Goal: Information Seeking & Learning: Check status

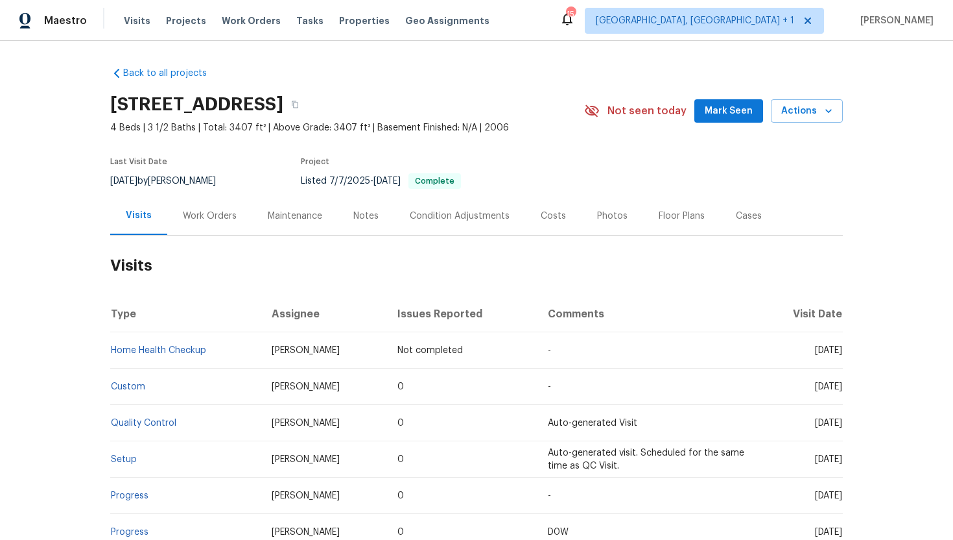
drag, startPoint x: 791, startPoint y: 389, endPoint x: 834, endPoint y: 393, distance: 43.6
click at [834, 394] on td "[DATE]" at bounding box center [800, 386] width 86 height 36
drag, startPoint x: 792, startPoint y: 387, endPoint x: 841, endPoint y: 390, distance: 48.7
click at [841, 390] on span "Mon, Apr 14 2025" at bounding box center [828, 386] width 27 height 9
copy span "Apr 14 2025"
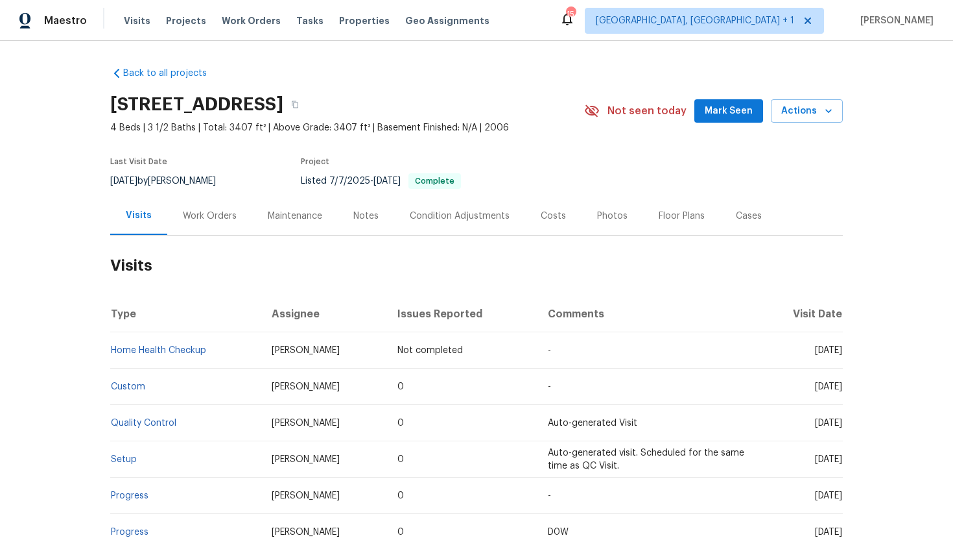
click at [191, 224] on div "Work Orders" at bounding box center [209, 216] width 85 height 38
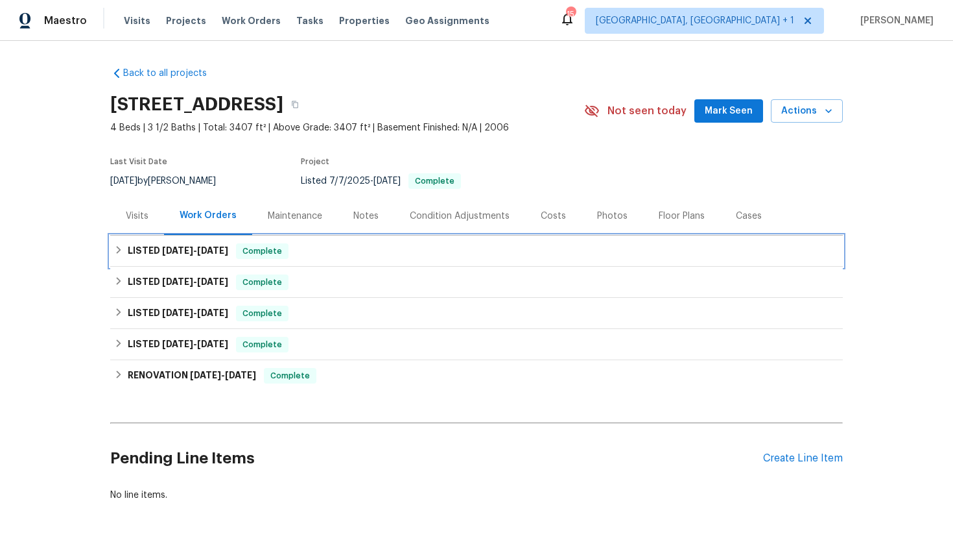
click at [210, 252] on span "7/14/25" at bounding box center [212, 250] width 31 height 9
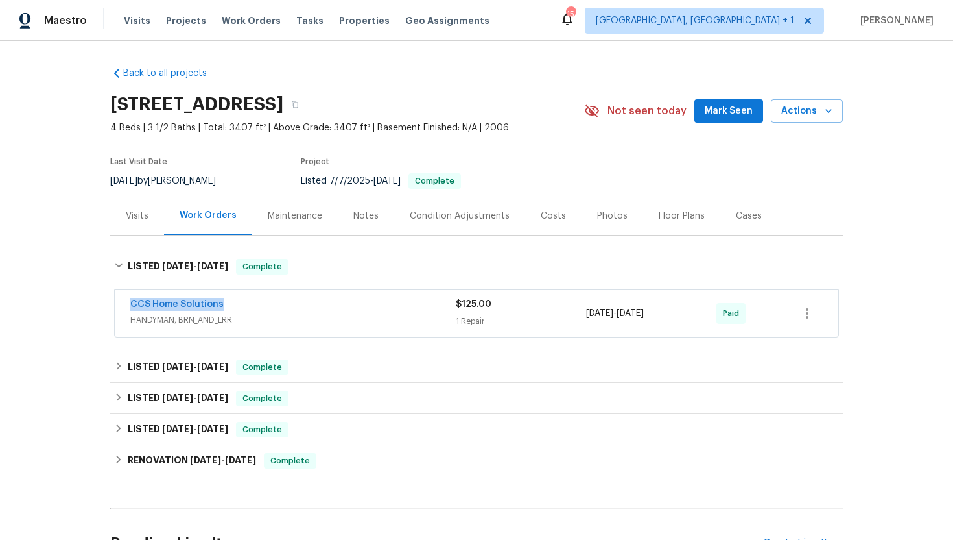
drag, startPoint x: 233, startPoint y: 300, endPoint x: 113, endPoint y: 297, distance: 120.0
click at [114, 297] on div "CCS Home Solutions HANDYMAN, BRN_AND_LRR $125.00 1 Repair 7/10/2025 - 7/14/2025…" at bounding box center [476, 313] width 725 height 48
copy link "CCS Home Solutions"
drag, startPoint x: 649, startPoint y: 312, endPoint x: 564, endPoint y: 310, distance: 85.6
click at [564, 310] on div "CCS Home Solutions HANDYMAN, BRN_AND_LRR $125.00 1 Repair 7/10/2025 - 7/14/2025…" at bounding box center [461, 313] width 662 height 31
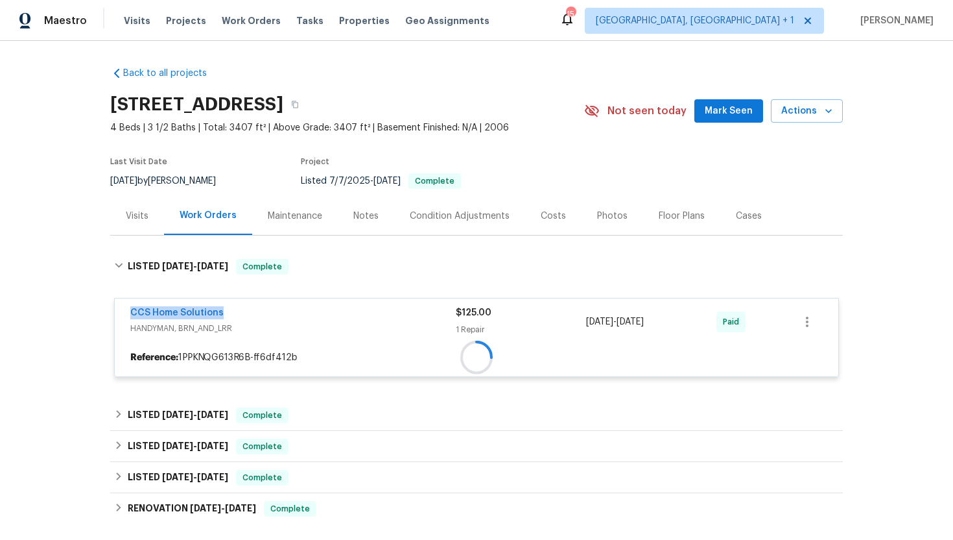
copy div "1 Repair 7/10/2025 - 7/14/2025"
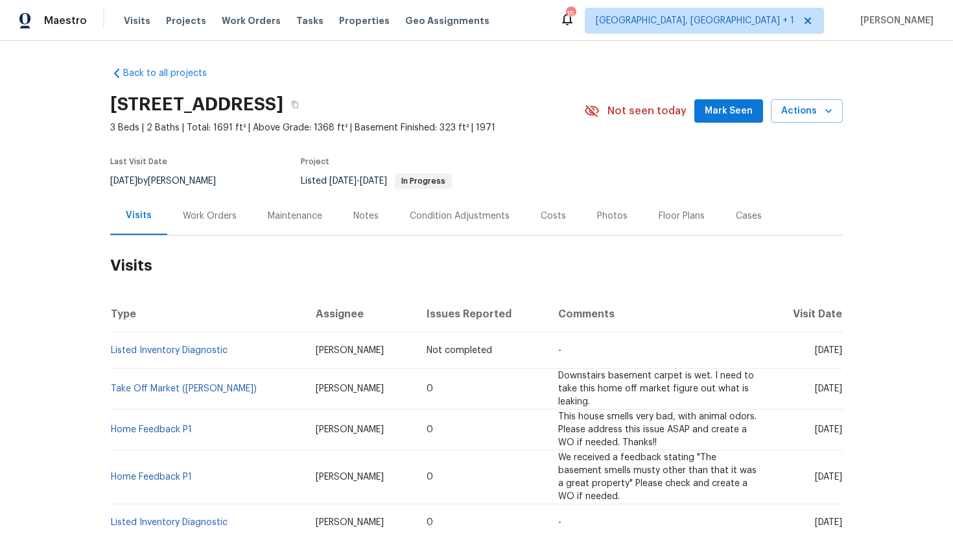
click at [209, 228] on div "Work Orders" at bounding box center [209, 216] width 85 height 38
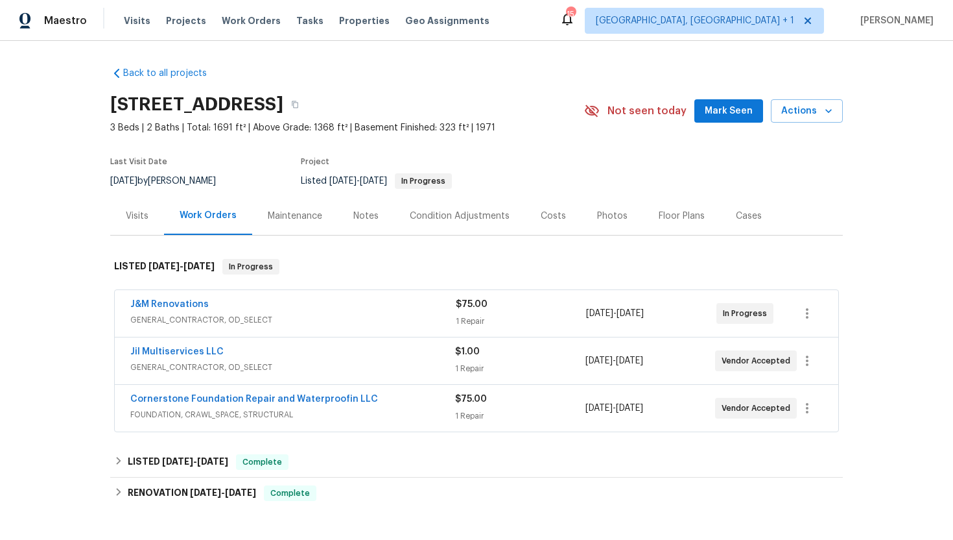
click at [265, 328] on div "J&M Renovations GENERAL_CONTRACTOR, OD_SELECT" at bounding box center [293, 313] width 326 height 31
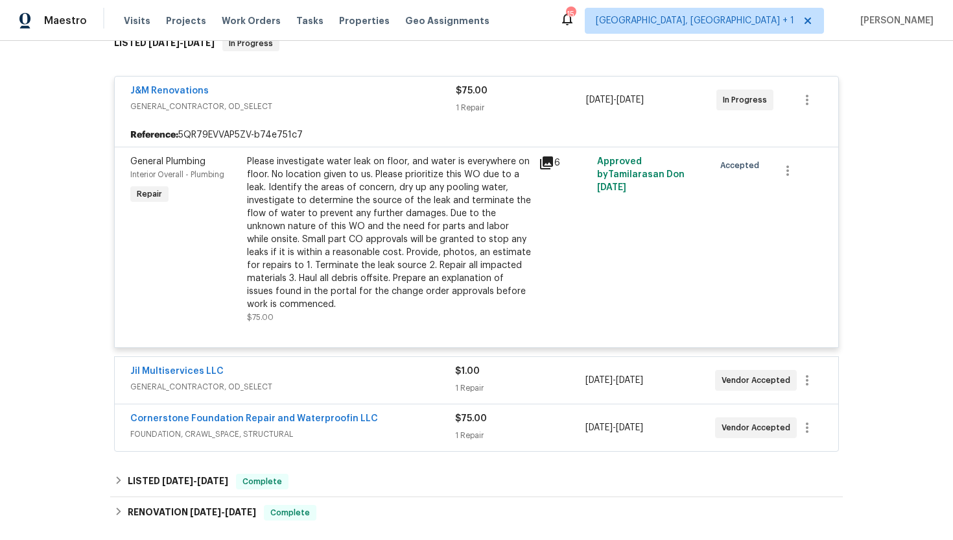
scroll to position [299, 0]
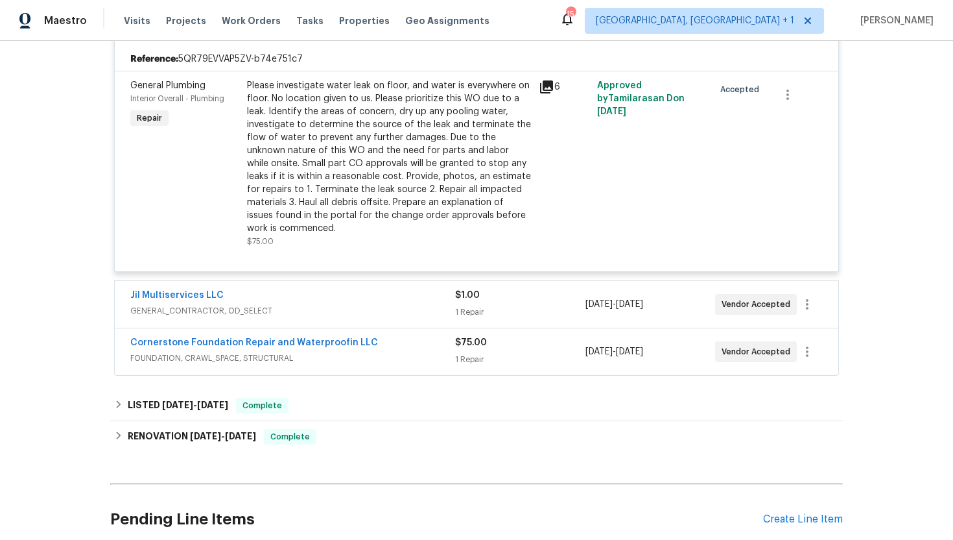
click at [339, 315] on span "GENERAL_CONTRACTOR, OD_SELECT" at bounding box center [292, 310] width 325 height 13
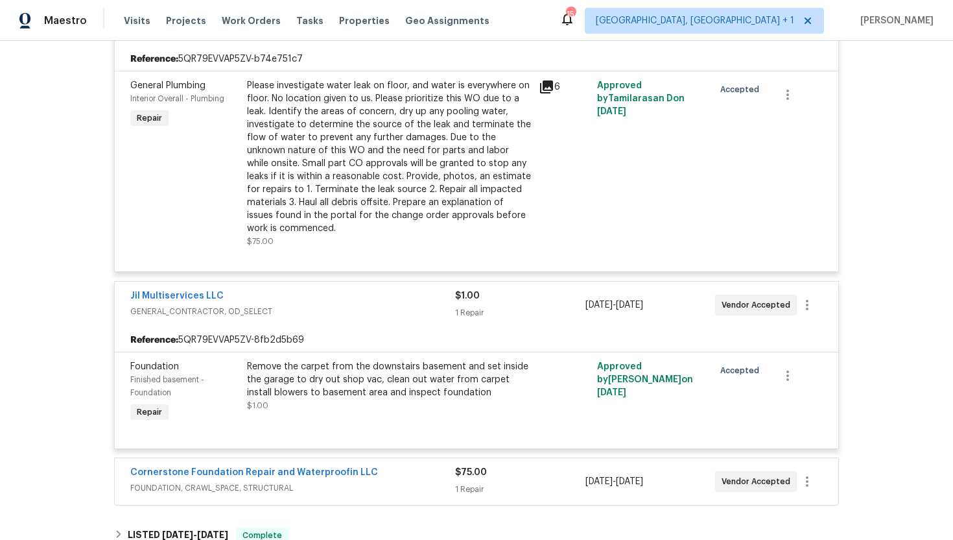
scroll to position [438, 0]
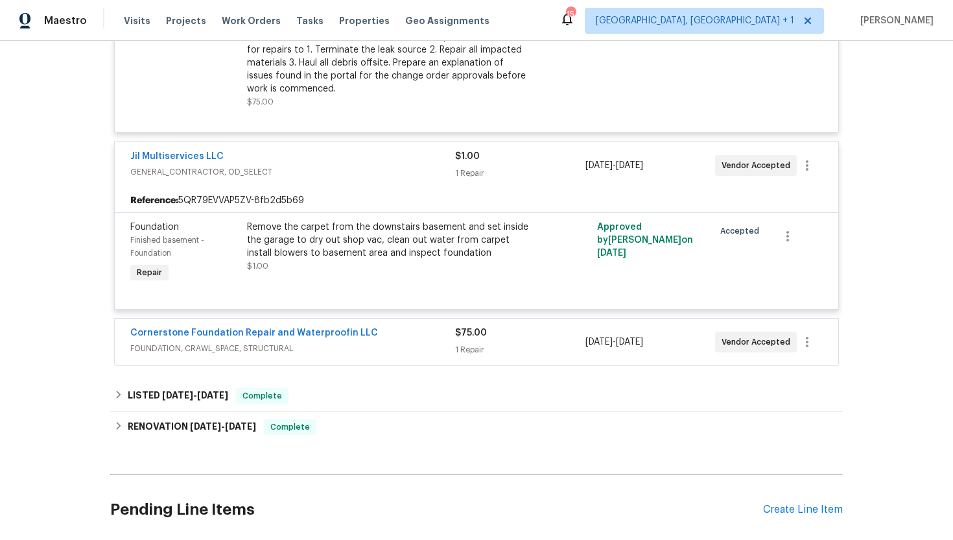
click at [373, 349] on span "FOUNDATION, CRAWL_SPACE, STRUCTURAL" at bounding box center [292, 348] width 325 height 13
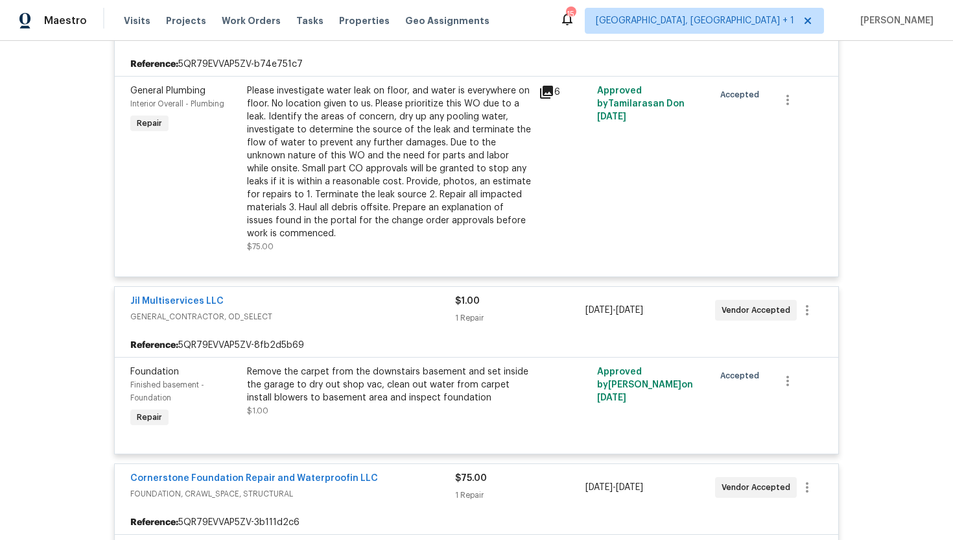
scroll to position [85, 0]
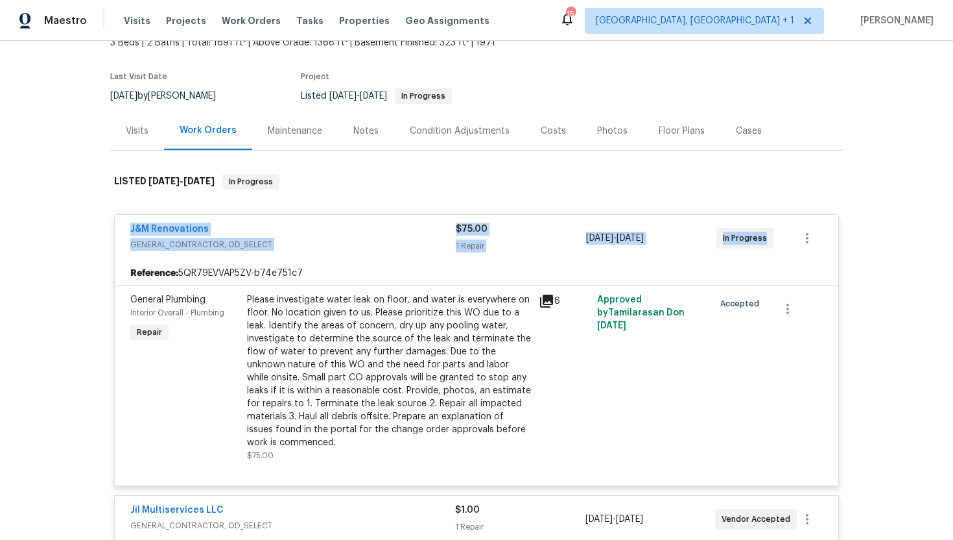
drag, startPoint x: 767, startPoint y: 240, endPoint x: 95, endPoint y: 218, distance: 672.9
click at [95, 218] on div "Back to all projects 8345 Troxaway Ct, Lewisville, NC 27023 3 Beds | 2 Baths | …" at bounding box center [476, 290] width 953 height 499
copy div "J&M Renovations GENERAL_CONTRACTOR, OD_SELECT $75.00 1 Repair 8/22/2025 - 8/25/…"
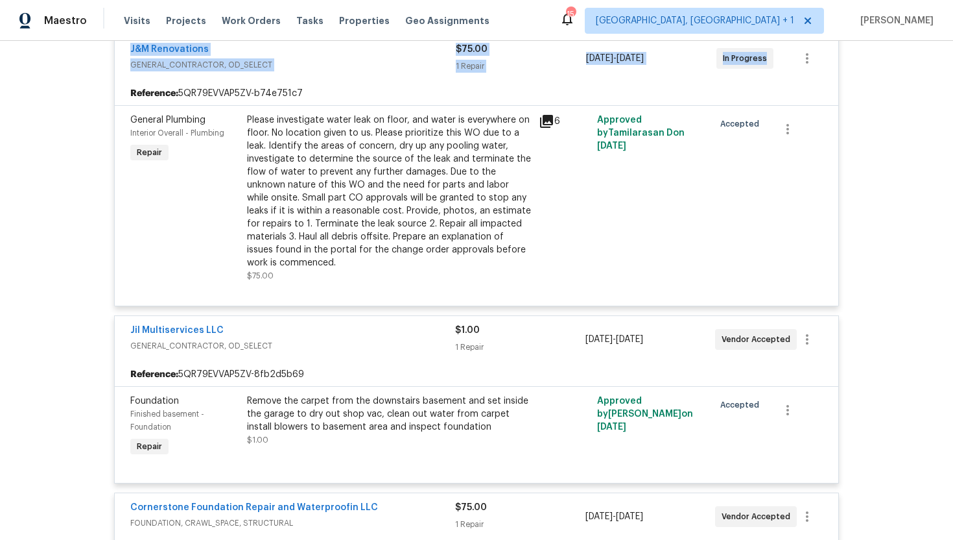
scroll to position [271, 0]
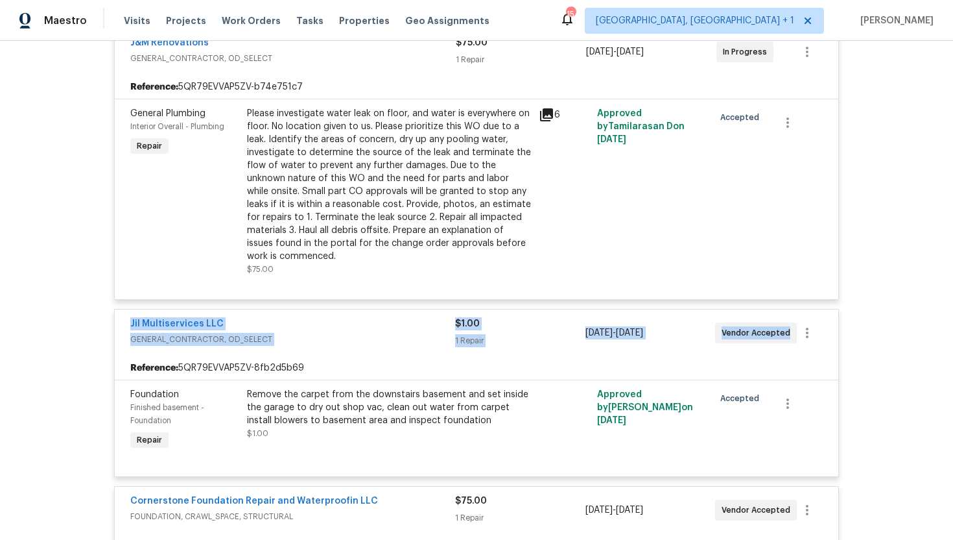
drag, startPoint x: 772, startPoint y: 336, endPoint x: 121, endPoint y: 318, distance: 652.0
click at [120, 318] on div "Jil Multiservices LLC GENERAL_CONTRACTOR, OD_SELECT $1.00 1 Repair 8/26/2025 - …" at bounding box center [477, 332] width 724 height 47
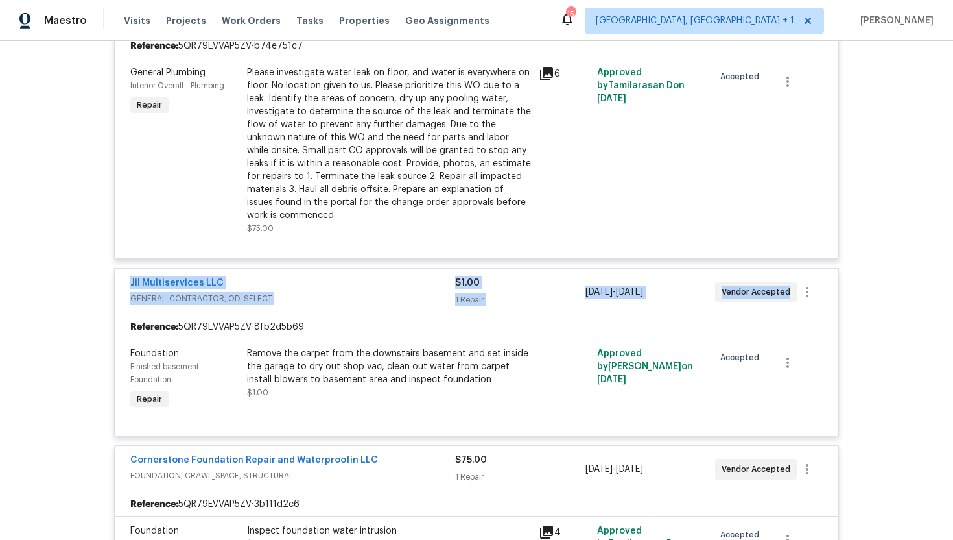
scroll to position [372, 0]
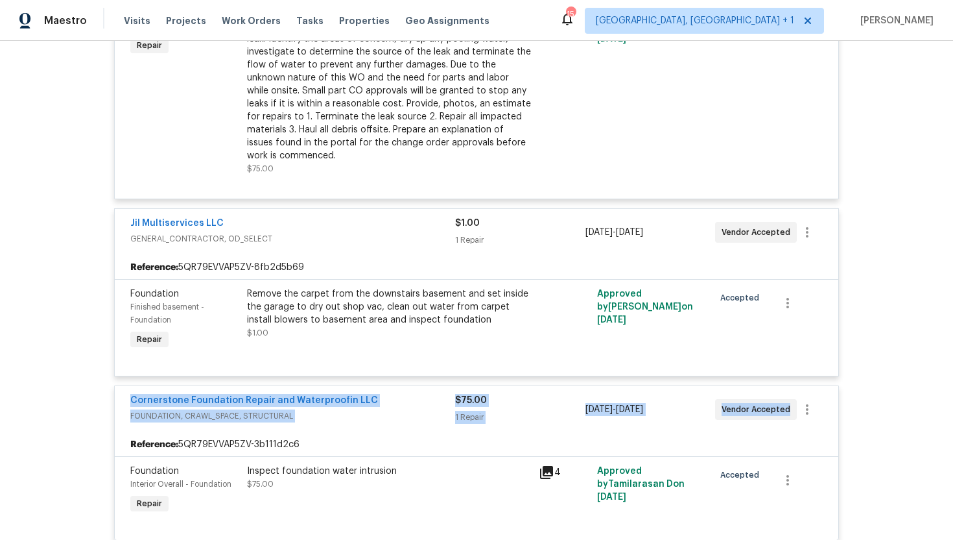
drag, startPoint x: 781, startPoint y: 412, endPoint x: 121, endPoint y: 398, distance: 660.4
click at [121, 398] on div "Cornerstone Foundation Repair and Waterproofin LLC FOUNDATION, CRAWL_SPACE, STR…" at bounding box center [477, 409] width 724 height 47
copy div "Cornerstone Foundation Repair and Waterproofin LLC FOUNDATION, CRAWL_SPACE, STR…"
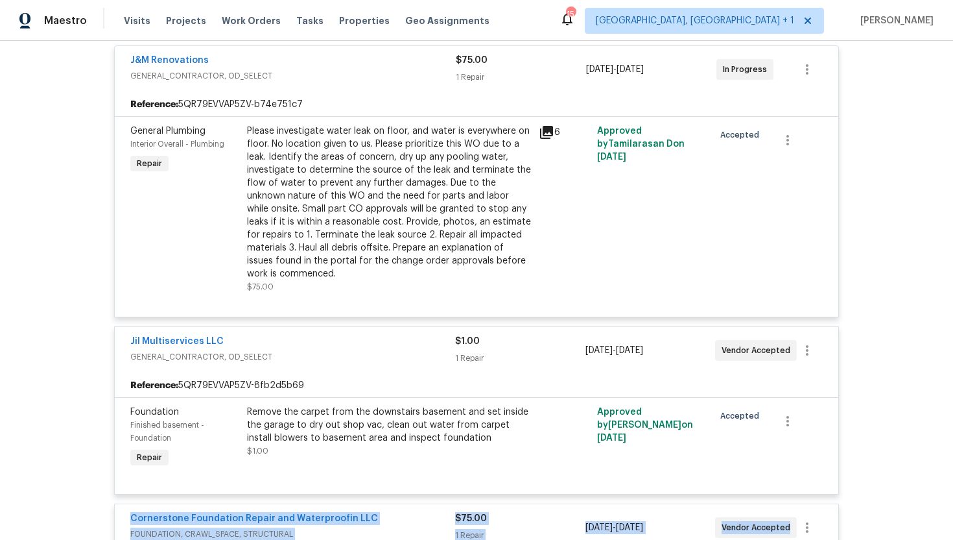
scroll to position [189, 0]
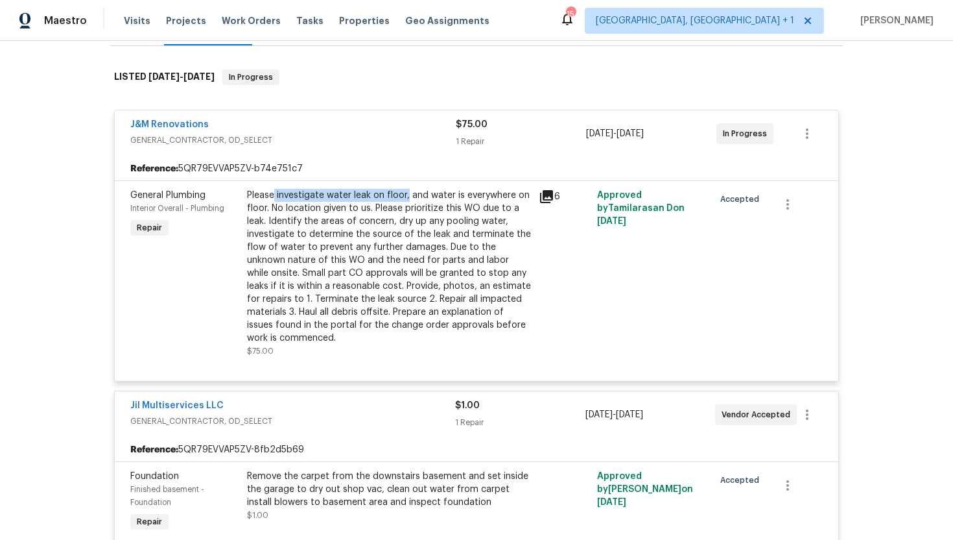
drag, startPoint x: 405, startPoint y: 196, endPoint x: 274, endPoint y: 195, distance: 131.0
click at [274, 195] on div "Please investigate water leak on floor, and water is everywhere on floor. No lo…" at bounding box center [389, 267] width 284 height 156
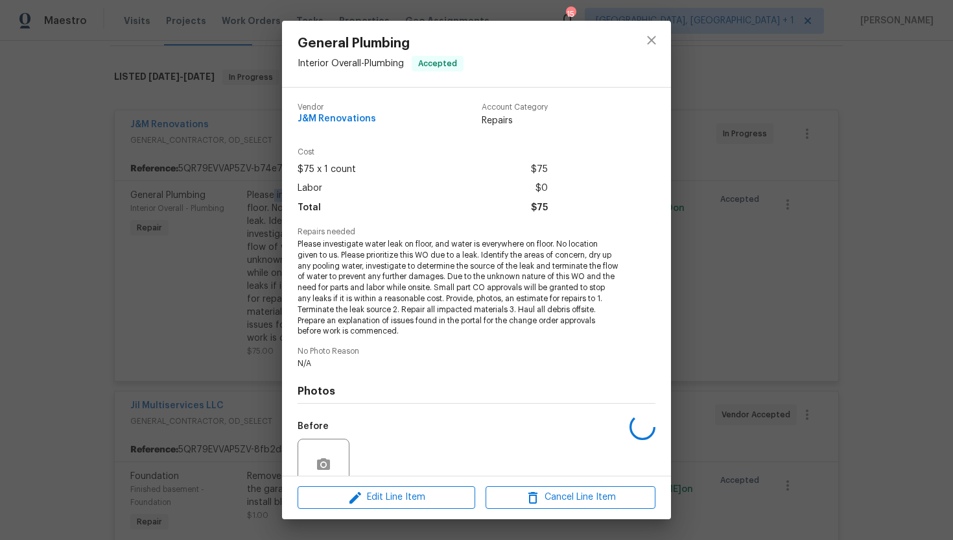
copy div "investigate water leak on floor,"
drag, startPoint x: 429, startPoint y: 243, endPoint x: 324, endPoint y: 244, distance: 105.7
click at [324, 244] on span "Please investigate water leak on floor, and water is everywhere on floor. No lo…" at bounding box center [459, 288] width 322 height 98
copy span "investigate water leak on floo"
click at [754, 217] on div "General Plumbing Interior Overall - Plumbing Accepted Vendor J&M Renovations Ac…" at bounding box center [476, 270] width 953 height 540
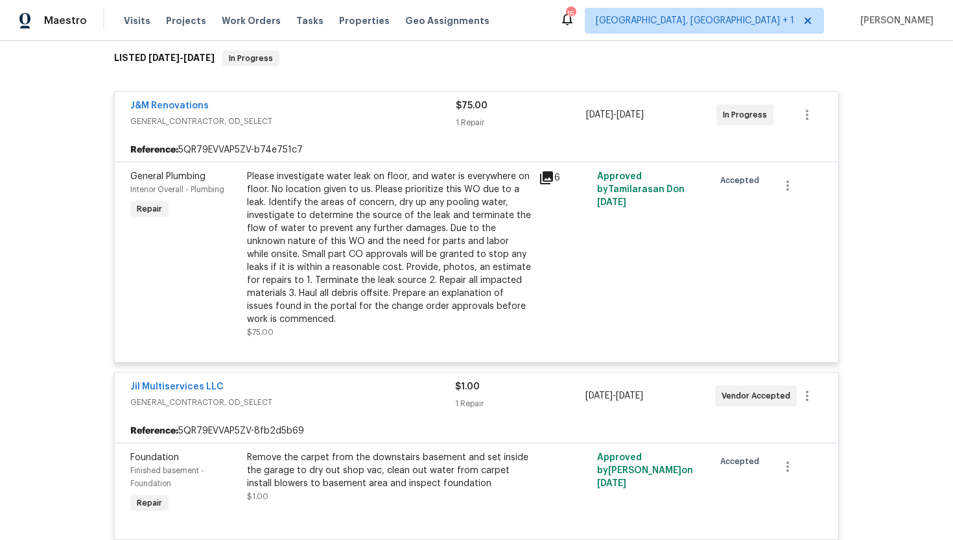
scroll to position [296, 0]
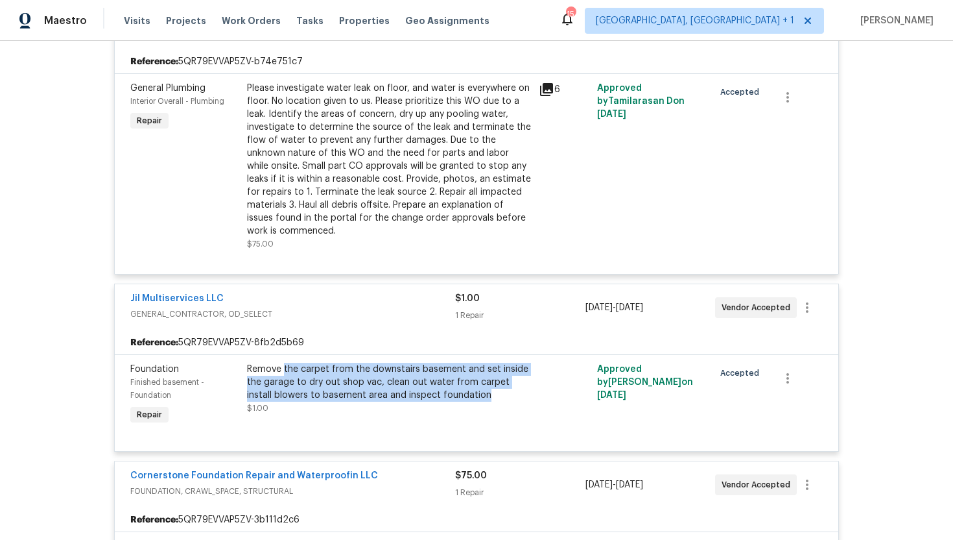
drag, startPoint x: 462, startPoint y: 397, endPoint x: 283, endPoint y: 366, distance: 181.6
click at [283, 366] on div "Remove the carpet from the downstairs basement and set inside the garage to dry…" at bounding box center [389, 382] width 284 height 39
copy div "the carpet from the downstairs basement and set inside the garage to dry out sh…"
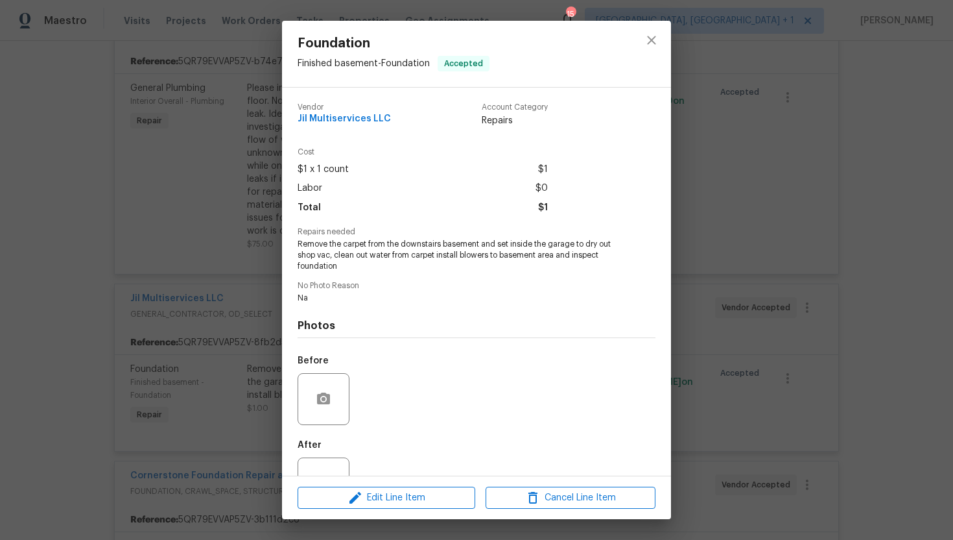
click at [230, 353] on div "Foundation Finished basement - Foundation Accepted Vendor Jil Multiservices LLC…" at bounding box center [476, 270] width 953 height 540
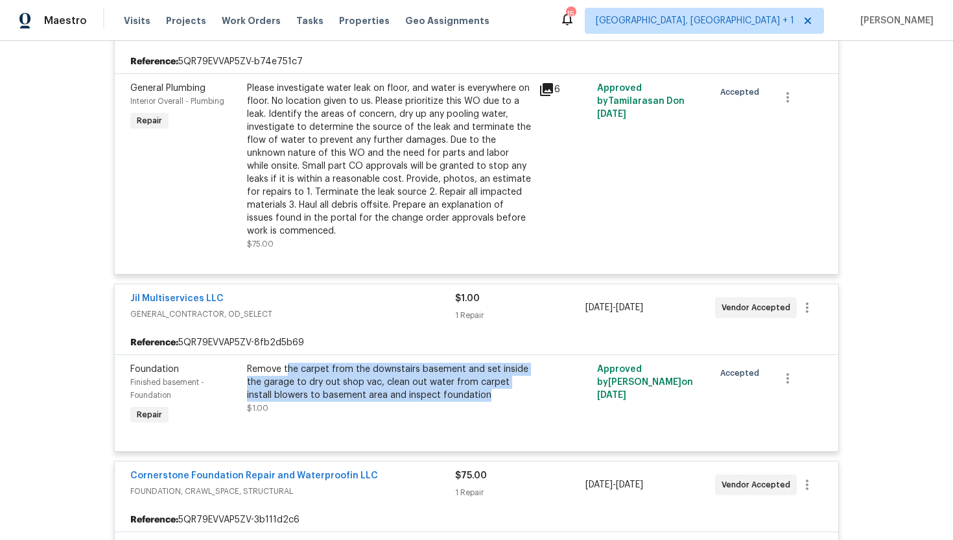
drag, startPoint x: 461, startPoint y: 399, endPoint x: 288, endPoint y: 368, distance: 175.8
click at [288, 368] on div "Remove the carpet from the downstairs basement and set inside the garage to dry…" at bounding box center [389, 382] width 284 height 39
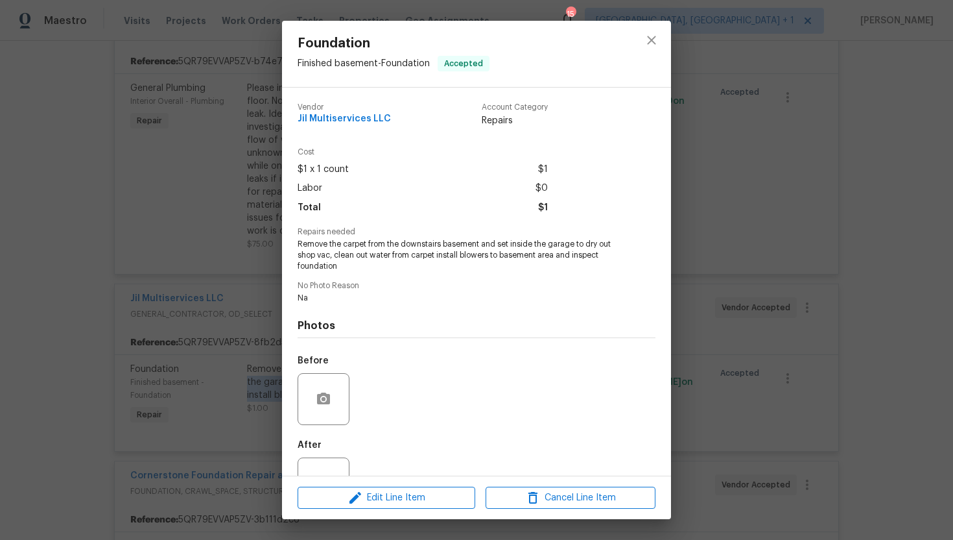
scroll to position [47, 0]
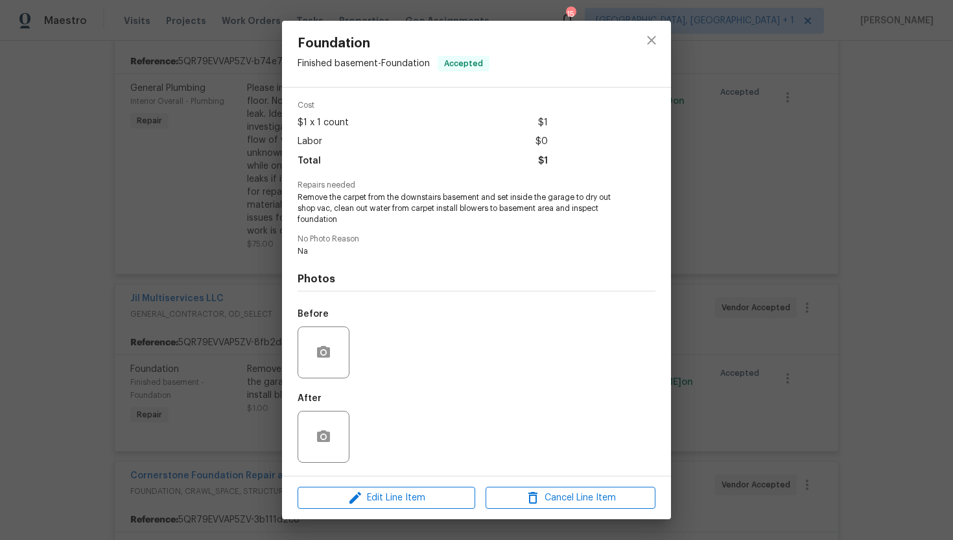
click at [220, 409] on div "Foundation Finished basement - Foundation Accepted Vendor Jil Multiservices LLC…" at bounding box center [476, 270] width 953 height 540
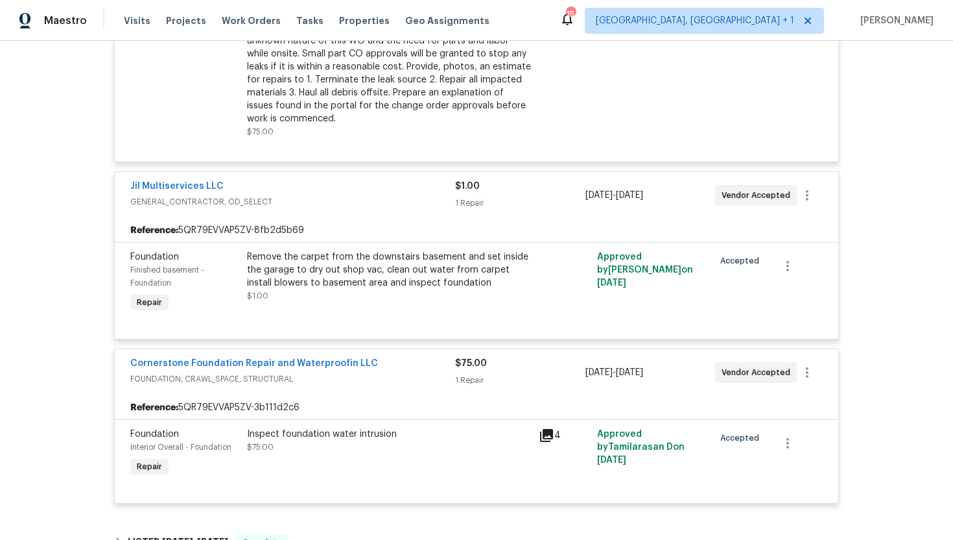
scroll to position [452, 0]
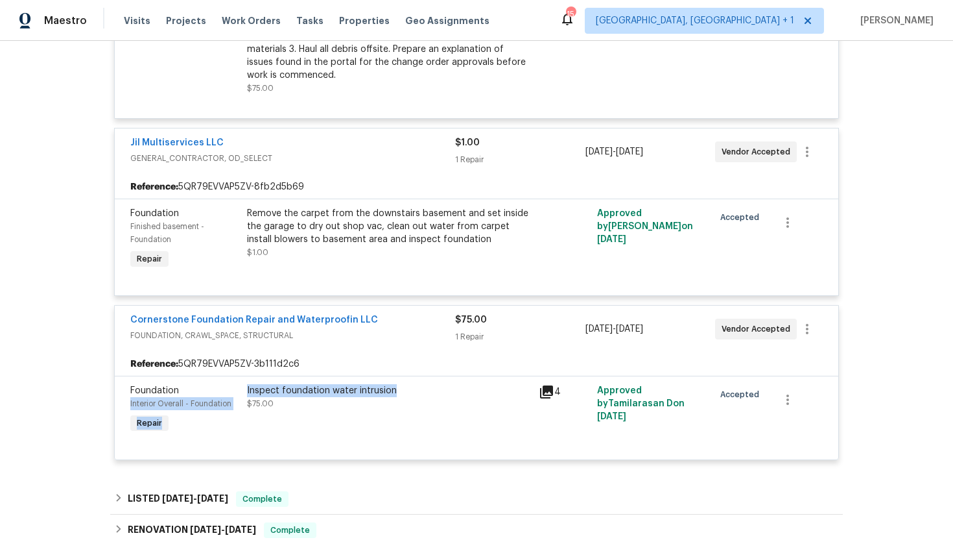
drag, startPoint x: 411, startPoint y: 396, endPoint x: 241, endPoint y: 394, distance: 169.9
click at [241, 394] on div "Foundation Interior Overall - Foundation Repair Inspect foundation water intrus…" at bounding box center [476, 410] width 700 height 60
copy div "Interior Overall - Foundation Repair Inspect foundation water intrusion"
click at [361, 415] on div "Inspect foundation water intrusion $75.00" at bounding box center [389, 410] width 292 height 60
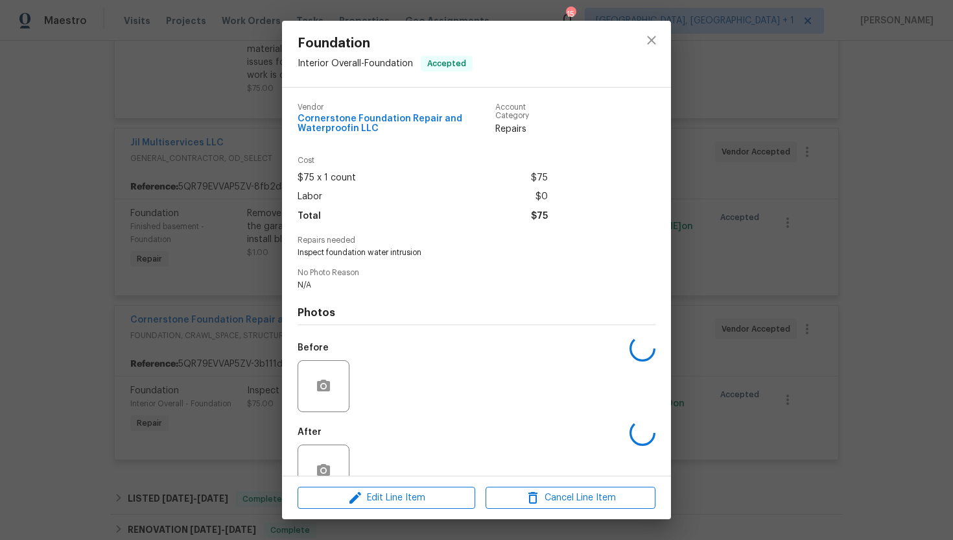
click at [199, 357] on div "Foundation Interior Overall - Foundation Accepted Vendor Cornerstone Foundation…" at bounding box center [476, 270] width 953 height 540
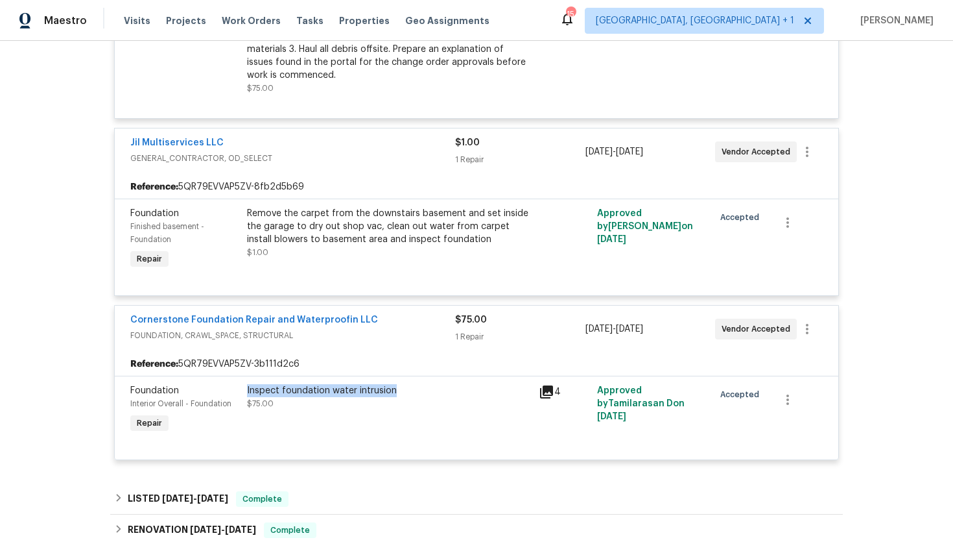
drag, startPoint x: 394, startPoint y: 393, endPoint x: 248, endPoint y: 391, distance: 145.9
click at [248, 391] on div "Inspect foundation water intrusion" at bounding box center [389, 390] width 284 height 13
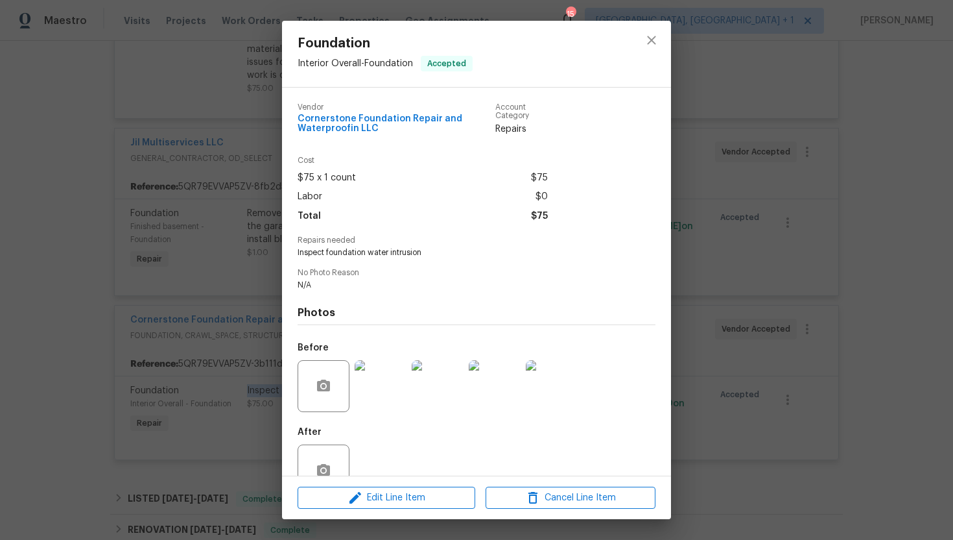
copy div "Inspect foundation water intrusion"
click at [192, 232] on div "Foundation Interior Overall - Foundation Accepted Vendor Cornerstone Foundation…" at bounding box center [476, 270] width 953 height 540
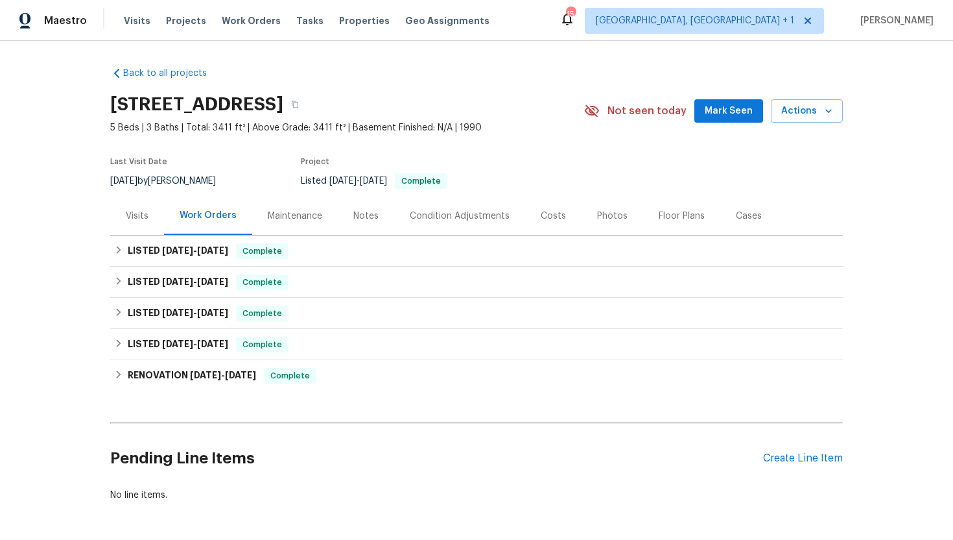
click at [126, 219] on div "Visits" at bounding box center [137, 215] width 23 height 13
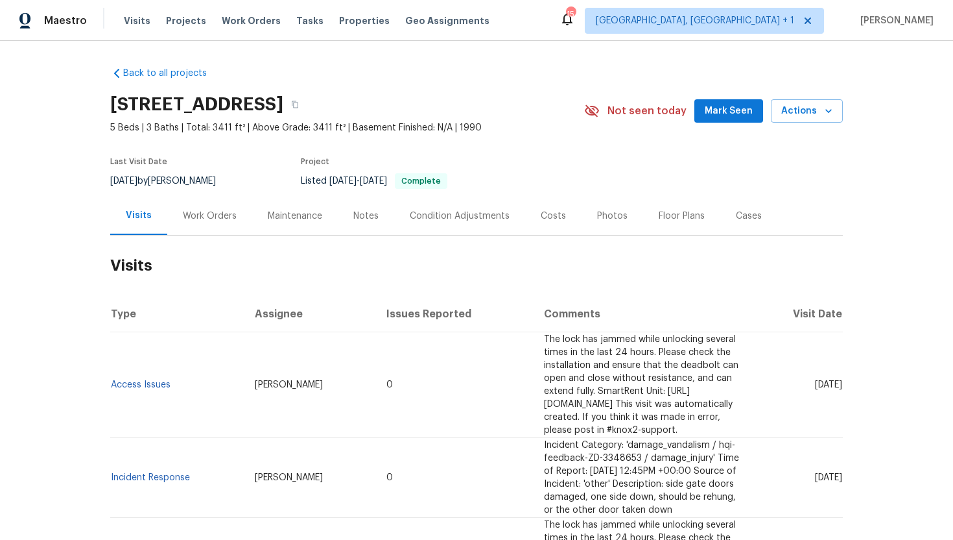
scroll to position [1, 0]
drag, startPoint x: 792, startPoint y: 377, endPoint x: 841, endPoint y: 381, distance: 49.4
click at [841, 381] on span "Tue, Aug 12 2025" at bounding box center [828, 383] width 27 height 9
copy span "Aug 12 2025"
click at [200, 219] on div "Work Orders" at bounding box center [210, 215] width 54 height 13
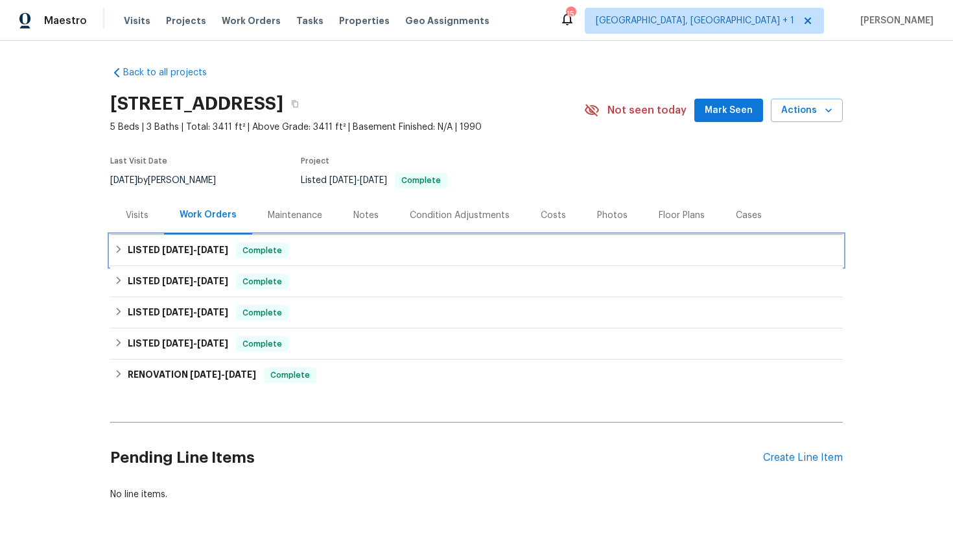
click at [226, 243] on h6 "LISTED 8/3/25 - 8/6/25" at bounding box center [178, 251] width 101 height 16
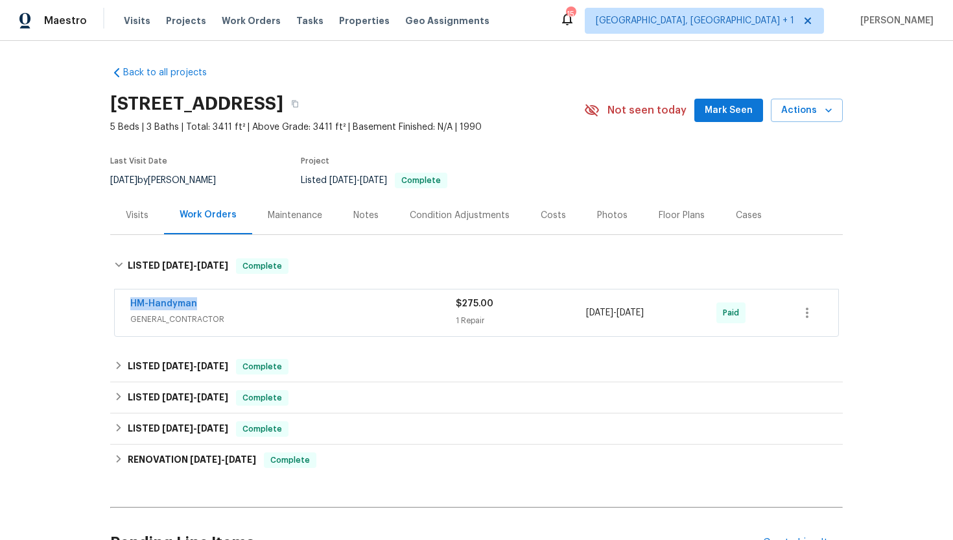
drag, startPoint x: 222, startPoint y: 305, endPoint x: 116, endPoint y: 305, distance: 105.7
click at [116, 305] on div "HM-Handyman GENERAL_CONTRACTOR $275.00 1 Repair 8/4/2025 - 8/6/2025 Paid" at bounding box center [477, 312] width 724 height 47
copy link "HM-Handyman"
drag, startPoint x: 676, startPoint y: 314, endPoint x: 576, endPoint y: 313, distance: 100.5
click at [576, 314] on div "HM-Handyman GENERAL_CONTRACTOR $275.00 1 Repair 8/4/2025 - 8/6/2025 Paid" at bounding box center [461, 312] width 662 height 31
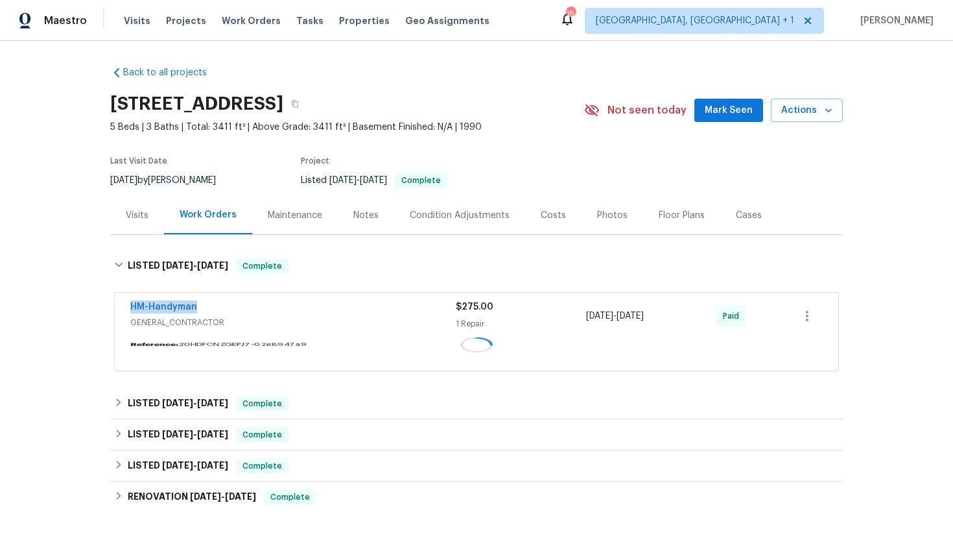
copy div "8/4/2025 - 8/6/2025"
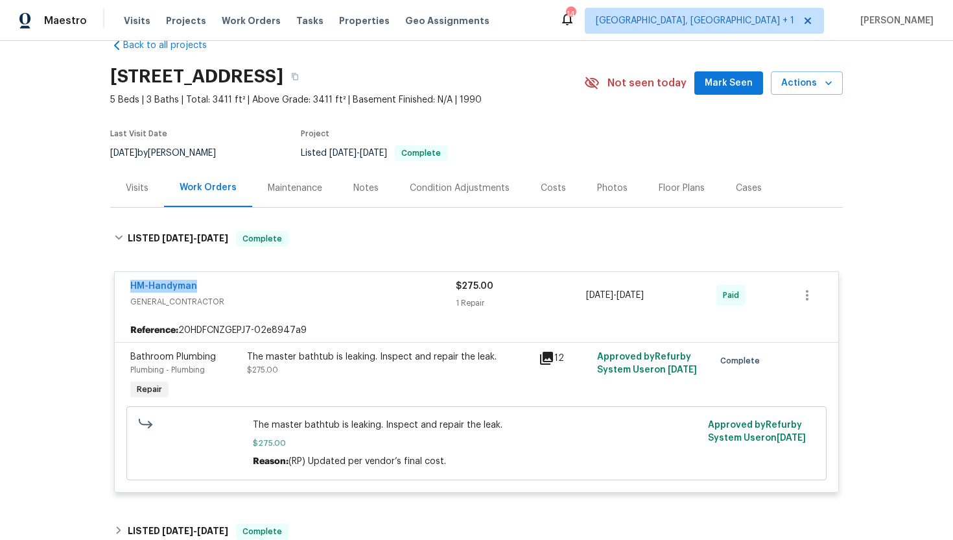
scroll to position [57, 0]
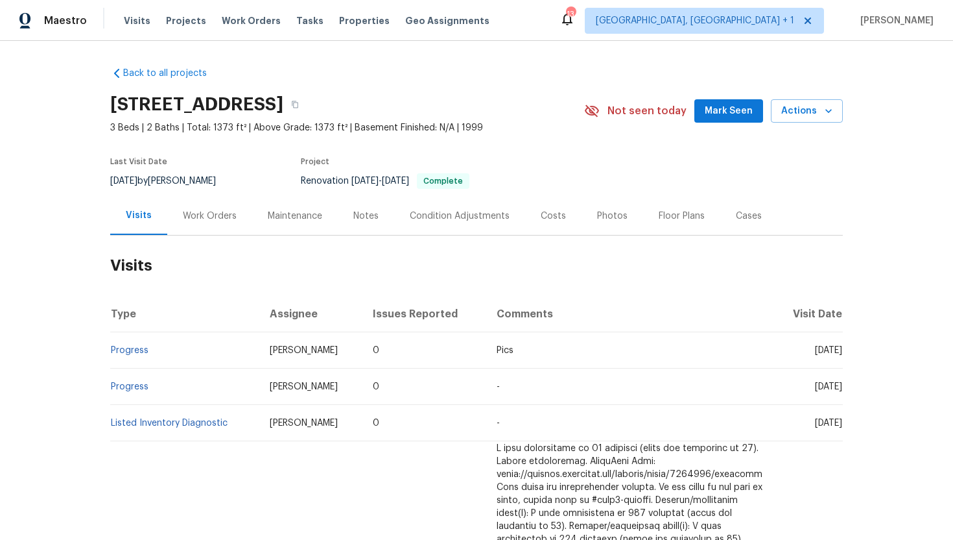
click at [212, 217] on div "Work Orders" at bounding box center [210, 215] width 54 height 13
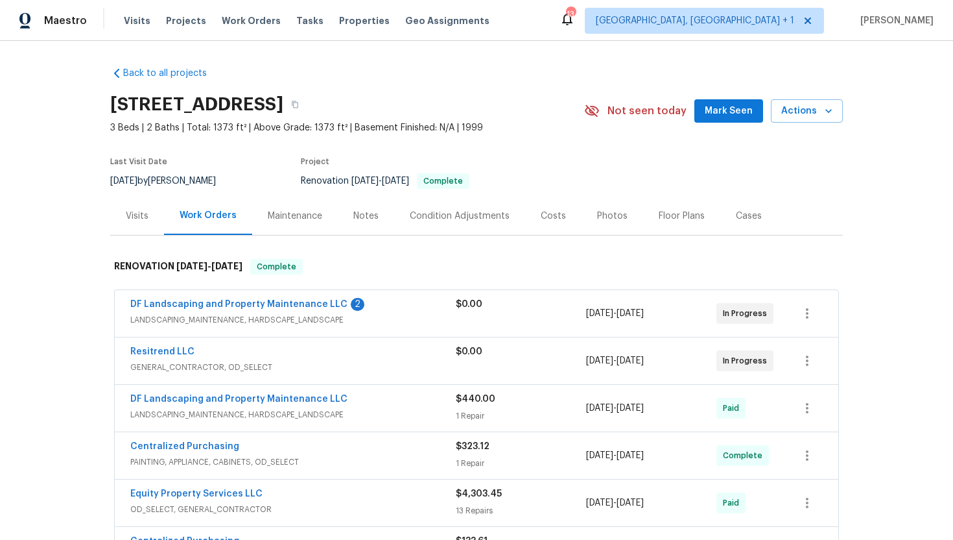
scroll to position [99, 0]
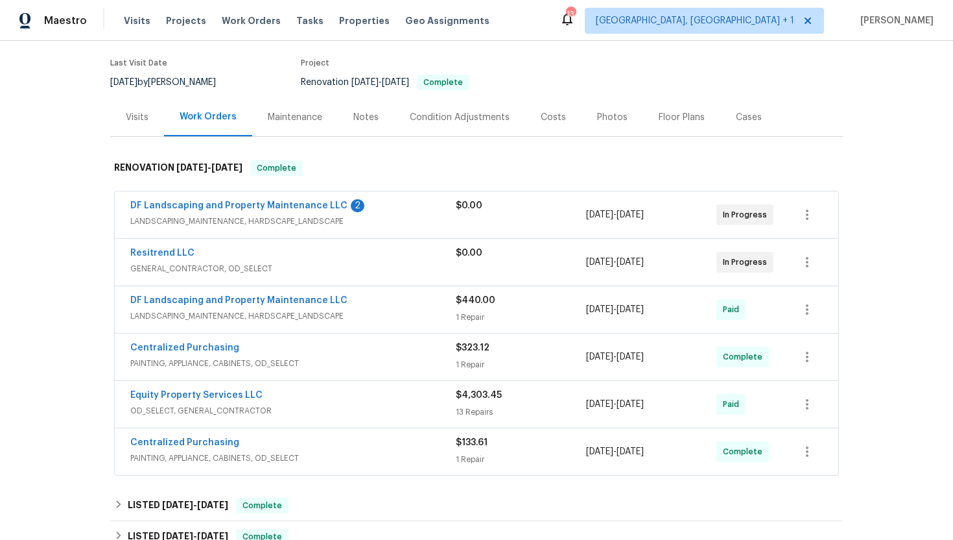
click at [300, 228] on div "DF Landscaping and Property Maintenance LLC 2 LANDSCAPING_MAINTENANCE, HARDSCAP…" at bounding box center [293, 214] width 326 height 31
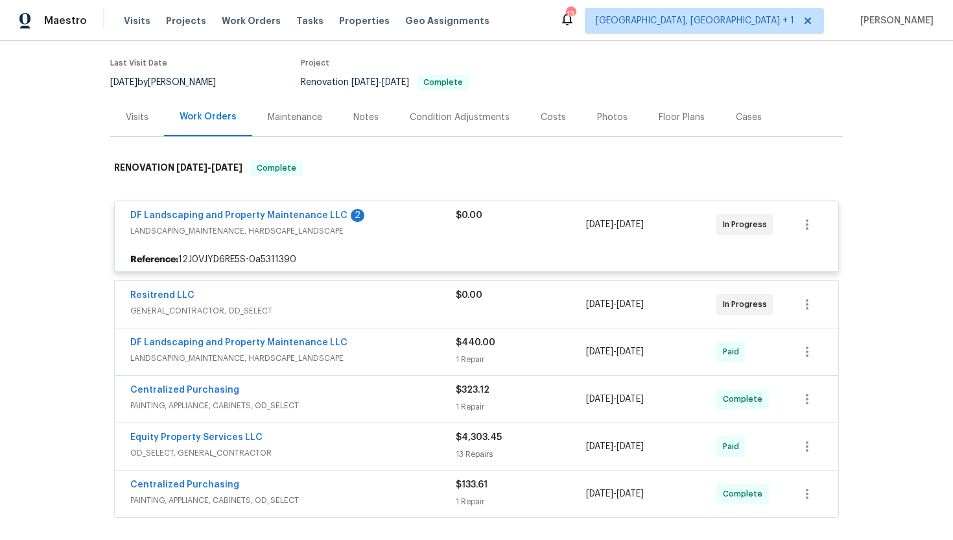
scroll to position [165, 0]
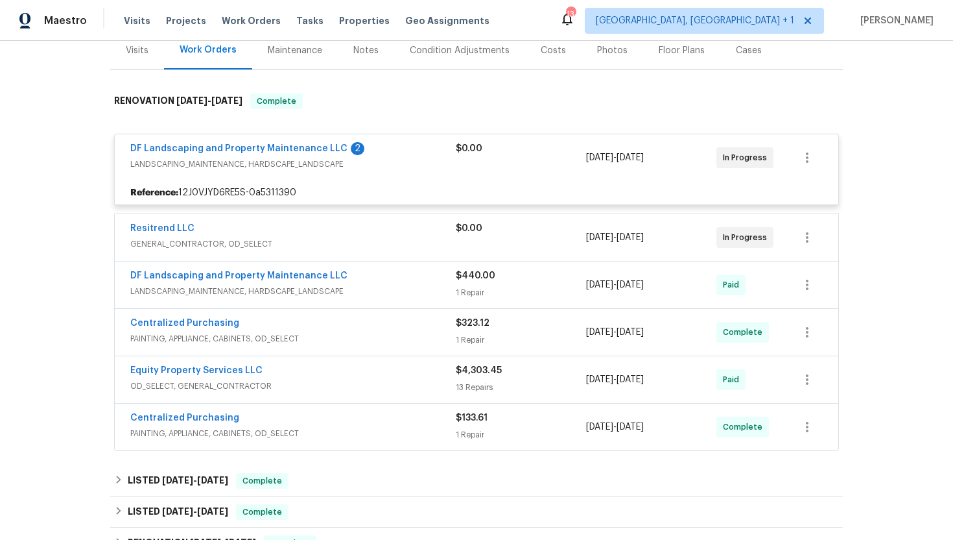
click at [300, 241] on span "GENERAL_CONTRACTOR, OD_SELECT" at bounding box center [293, 243] width 326 height 13
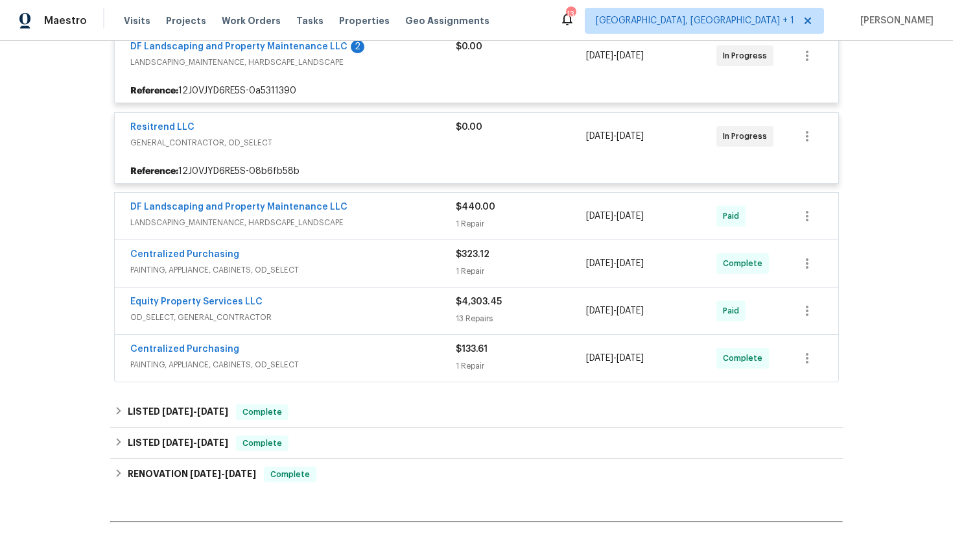
scroll to position [268, 0]
click at [354, 233] on div "DF Landscaping and Property Maintenance LLC LANDSCAPING_MAINTENANCE, HARDSCAPE_…" at bounding box center [477, 215] width 724 height 47
click at [357, 230] on div "DF Landscaping and Property Maintenance LLC LANDSCAPING_MAINTENANCE, HARDSCAPE_…" at bounding box center [293, 215] width 326 height 31
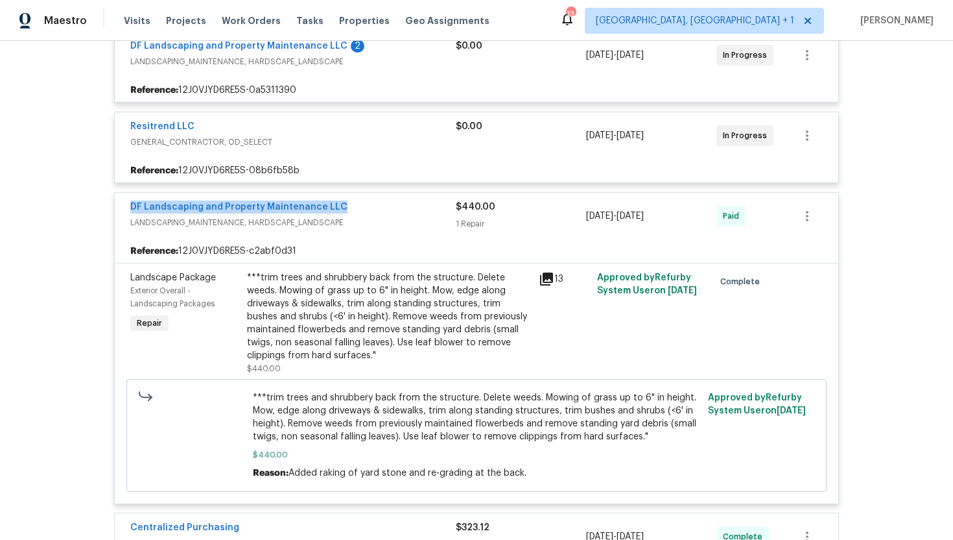
drag, startPoint x: 357, startPoint y: 208, endPoint x: 118, endPoint y: 207, distance: 238.7
click at [118, 207] on div "DF Landscaping and Property Maintenance LLC LANDSCAPING_MAINTENANCE, HARDSCAPE_…" at bounding box center [477, 216] width 724 height 47
copy link "DF Landscaping and Property Maintenance LLC"
drag, startPoint x: 687, startPoint y: 217, endPoint x: 575, endPoint y: 215, distance: 112.2
click at [575, 215] on div "DF Landscaping and Property Maintenance LLC LANDSCAPING_MAINTENANCE, HARDSCAPE_…" at bounding box center [461, 215] width 662 height 31
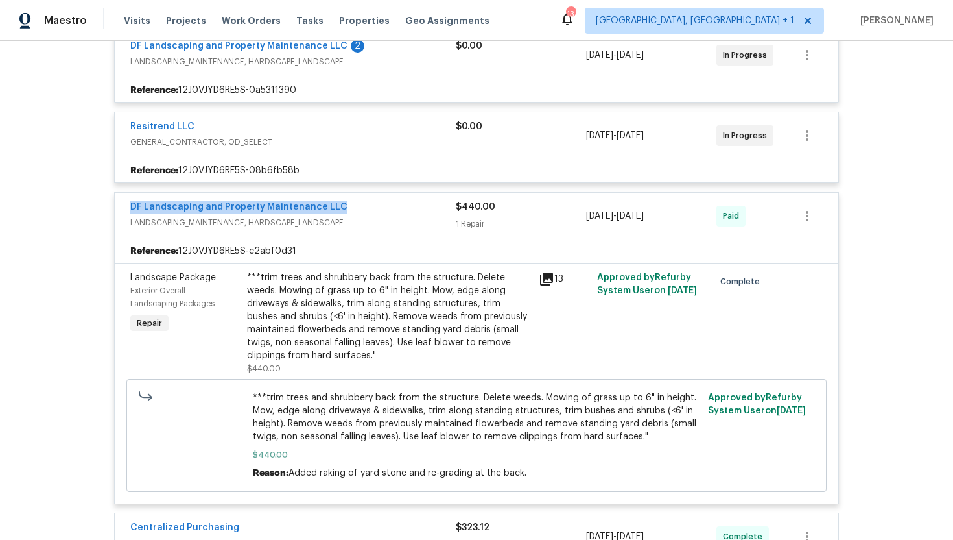
copy div "1 Repair 4/27/2025 - 5/2/2025"
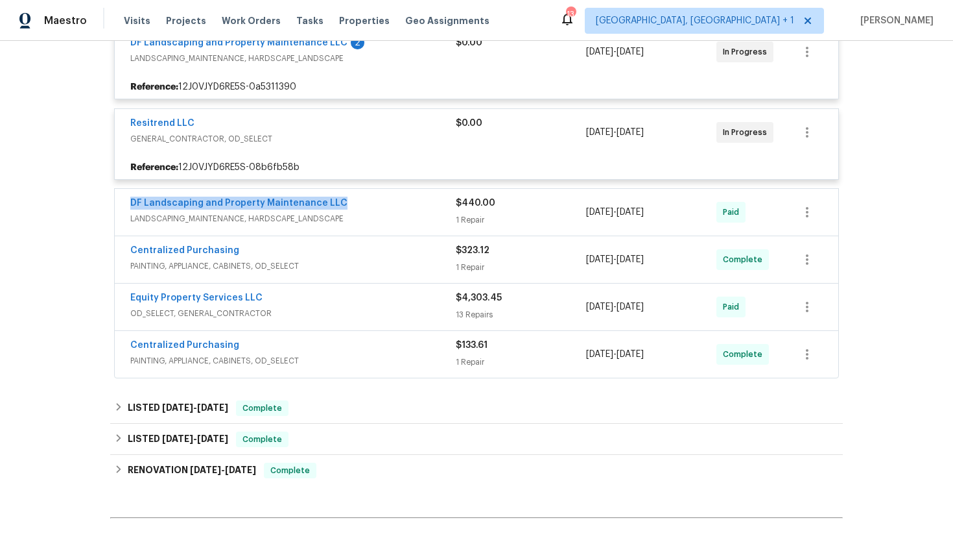
scroll to position [322, 0]
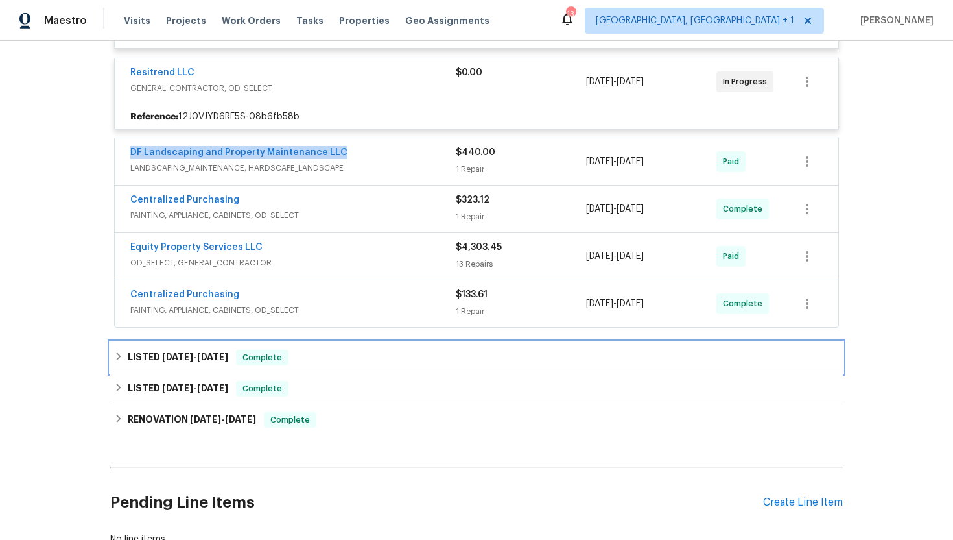
click at [433, 348] on div "LISTED 7/11/25 - 8/8/25 Complete" at bounding box center [476, 357] width 733 height 31
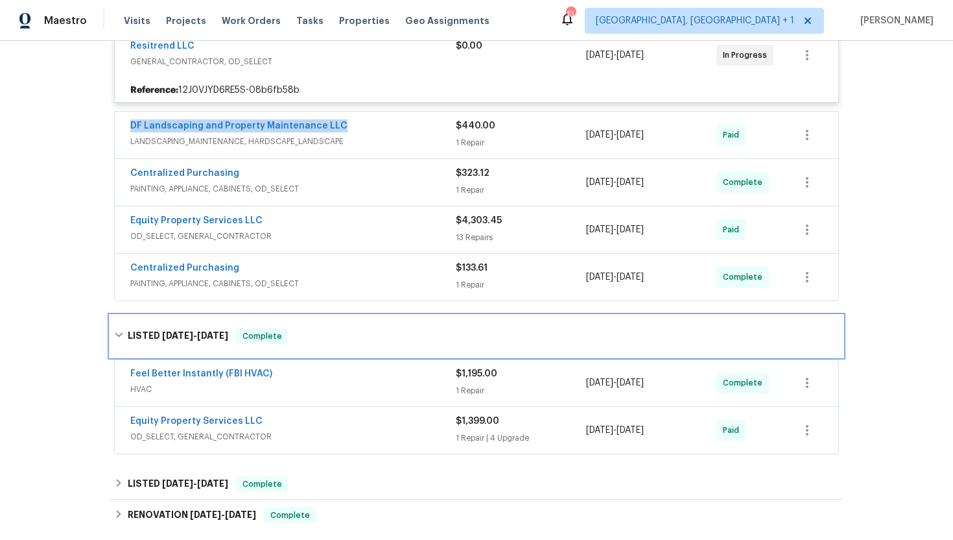
scroll to position [381, 0]
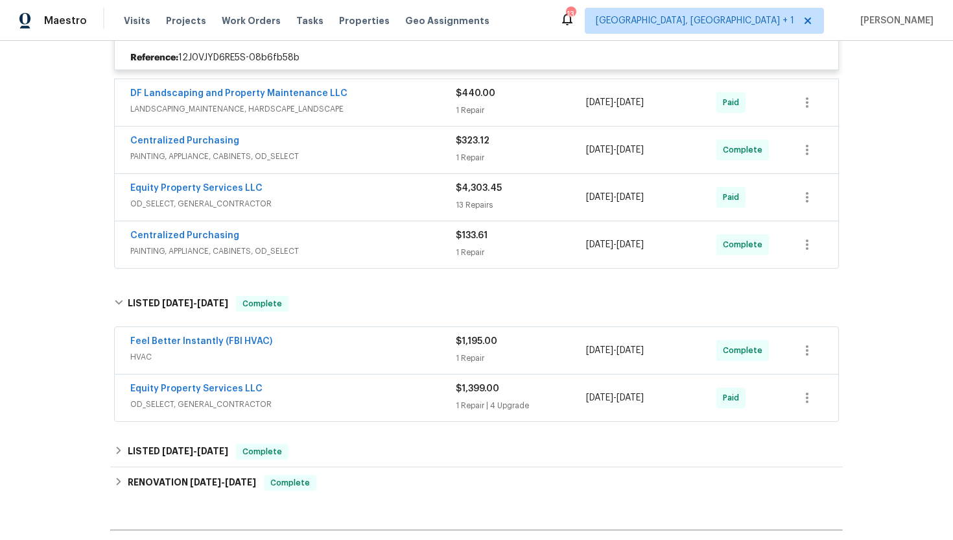
click at [371, 388] on div "Equity Property Services LLC" at bounding box center [293, 390] width 326 height 16
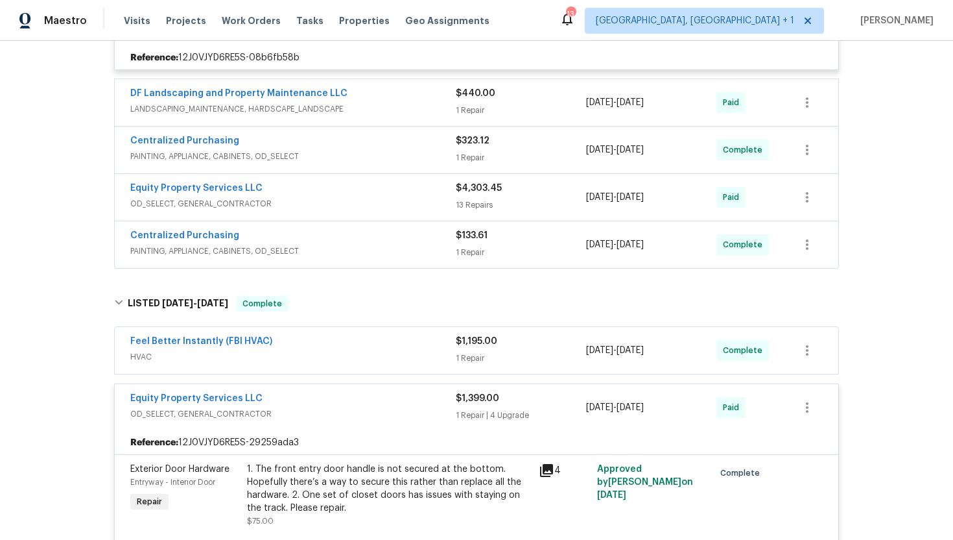
drag, startPoint x: 279, startPoint y: 398, endPoint x: 86, endPoint y: 407, distance: 193.4
click at [86, 407] on div "Back to all projects 14065 W Cornerstone Trl, Surprise, AZ 85374 3 Beds | 2 Bat…" at bounding box center [476, 290] width 953 height 499
drag, startPoint x: 289, startPoint y: 397, endPoint x: 113, endPoint y: 396, distance: 175.8
copy link "Equity Property Services LLC"
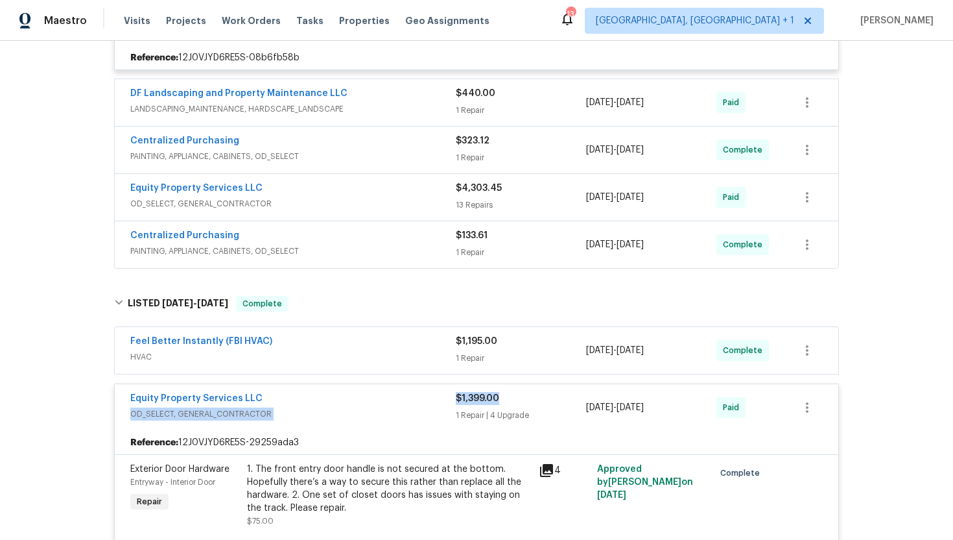
drag, startPoint x: 533, startPoint y: 401, endPoint x: 446, endPoint y: 401, distance: 87.6
click at [446, 401] on div "Equity Property Services LLC OD_SELECT, GENERAL_CONTRACTOR $1,399.00 1 Repair |…" at bounding box center [461, 407] width 662 height 31
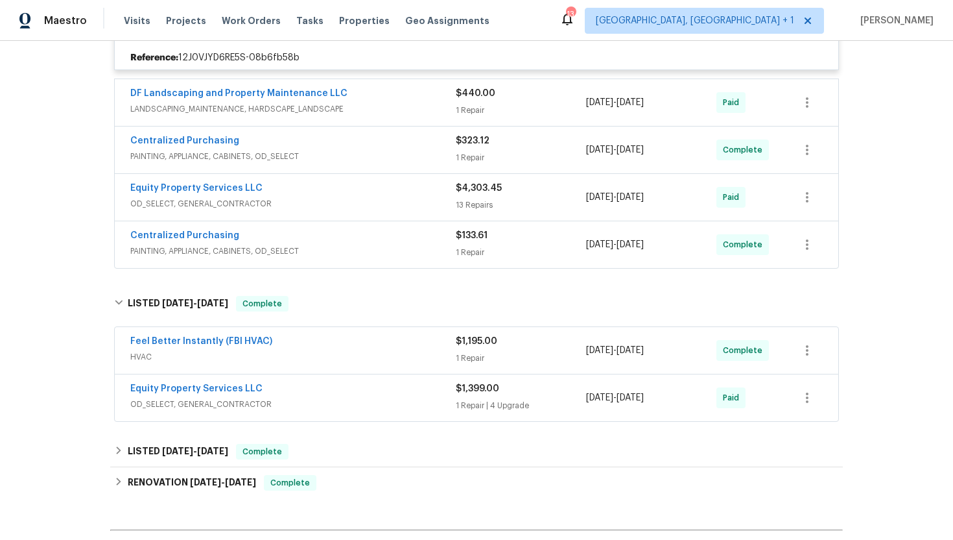
click at [564, 417] on div "Equity Property Services LLC OD_SELECT, GENERAL_CONTRACTOR $1,399.00 1 Repair |…" at bounding box center [477, 397] width 724 height 47
drag, startPoint x: 680, startPoint y: 405, endPoint x: 585, endPoint y: 400, distance: 95.4
click at [585, 400] on div "Equity Property Services LLC OD_SELECT, GENERAL_CONTRACTOR $1,399.00 1 Repair |…" at bounding box center [461, 397] width 662 height 31
copy div "7/30/2025 - 8/8/2025"
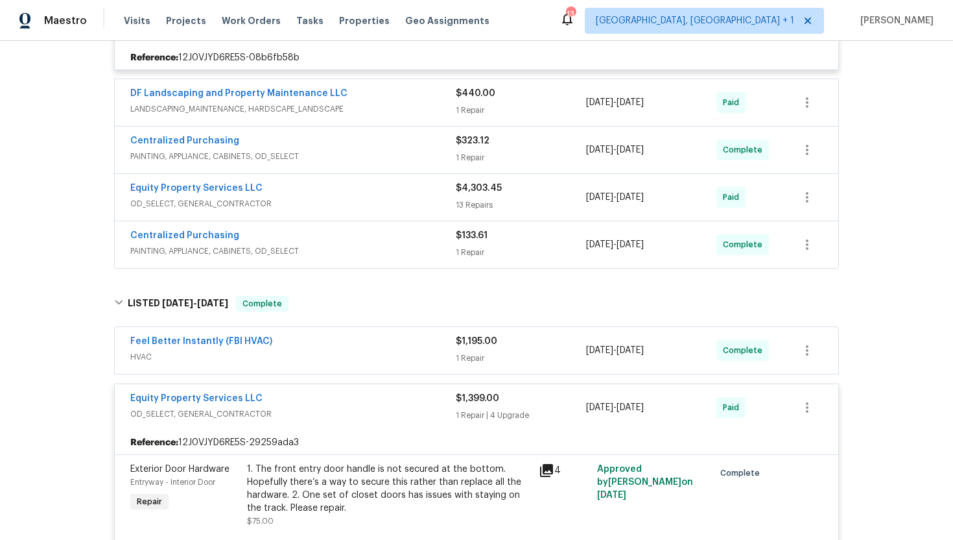
click at [339, 353] on span "HVAC" at bounding box center [293, 356] width 326 height 13
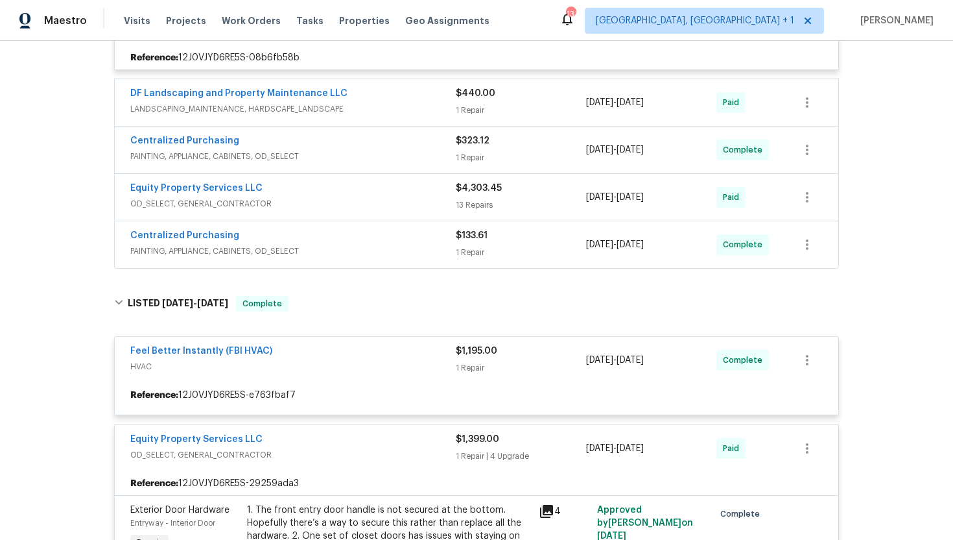
scroll to position [388, 0]
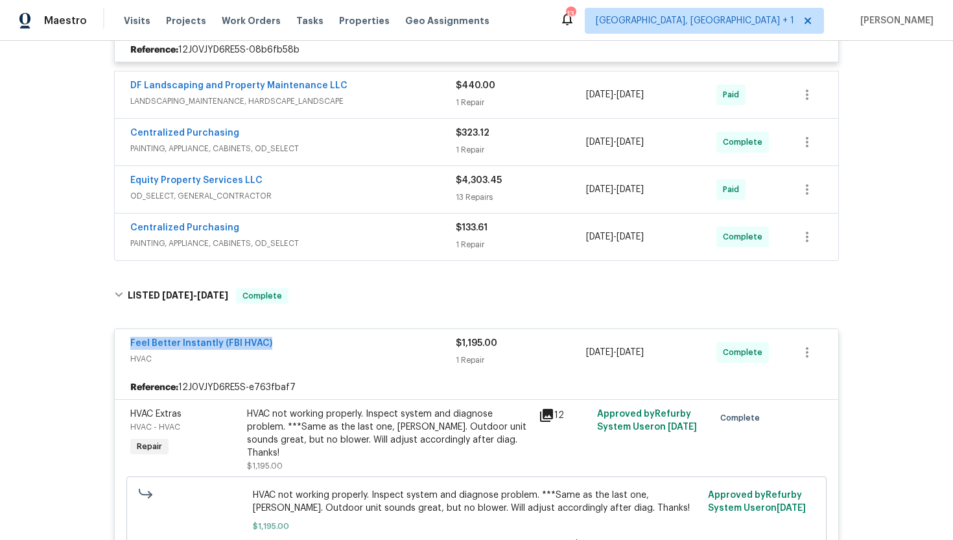
drag, startPoint x: 276, startPoint y: 344, endPoint x: 59, endPoint y: 344, distance: 216.6
click at [59, 344] on div "Back to all projects 14065 W Cornerstone Trl, Surprise, AZ 85374 3 Beds | 2 Bat…" at bounding box center [476, 290] width 953 height 499
copy link "Feel Better Instantly (FBI HVAC)"
drag, startPoint x: 682, startPoint y: 357, endPoint x: 584, endPoint y: 357, distance: 97.3
click at [584, 357] on div "Feel Better Instantly (FBI HVAC) HVAC $1,195.00 1 Repair 7/11/2025 - 7/18/2025 …" at bounding box center [461, 352] width 662 height 31
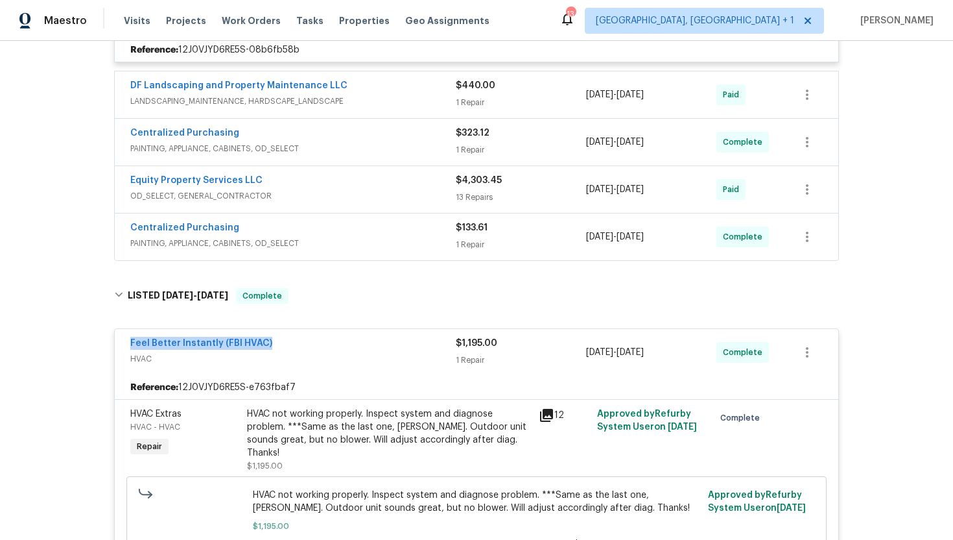
copy div "7/11/2025 - 7/18/2025"
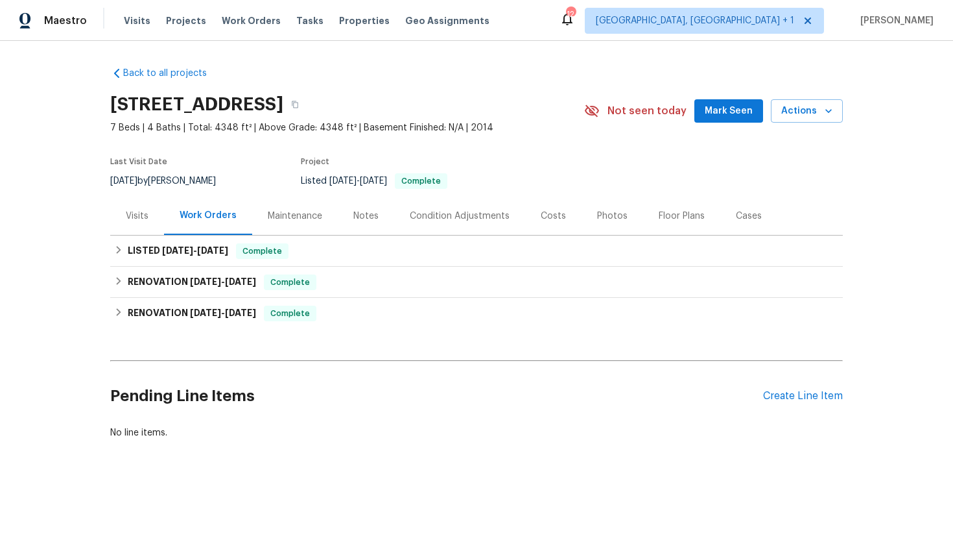
click at [146, 216] on div "Visits" at bounding box center [137, 215] width 23 height 13
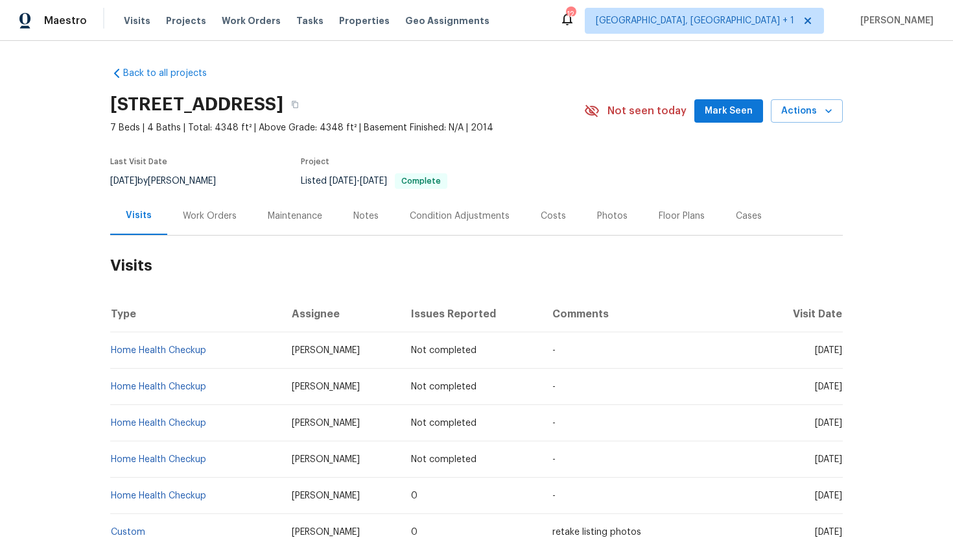
drag, startPoint x: 789, startPoint y: 351, endPoint x: 842, endPoint y: 355, distance: 52.7
click at [842, 355] on td "[DATE]" at bounding box center [802, 350] width 81 height 36
copy span "[DATE]"
click at [212, 217] on div "Work Orders" at bounding box center [210, 215] width 54 height 13
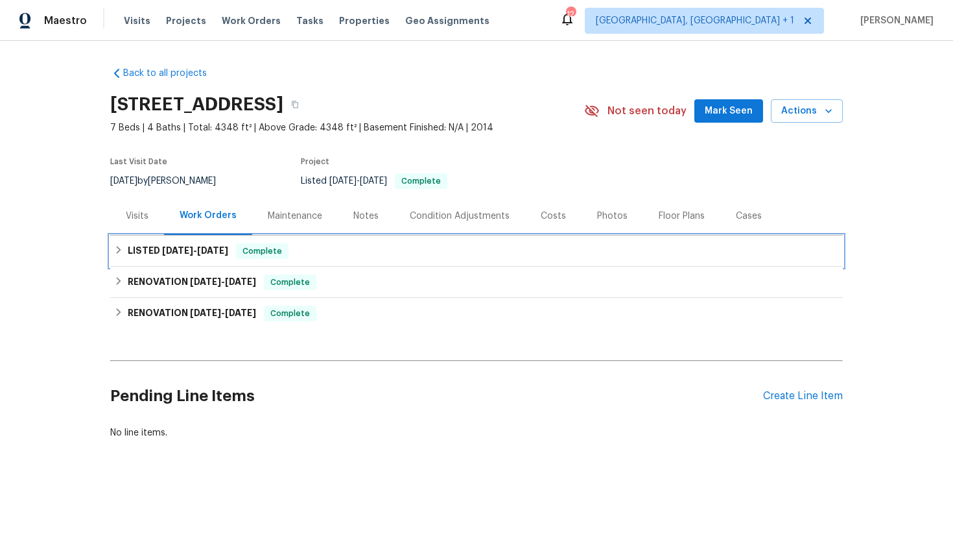
click at [230, 253] on div "LISTED [DATE] - [DATE] Complete" at bounding box center [476, 251] width 725 height 16
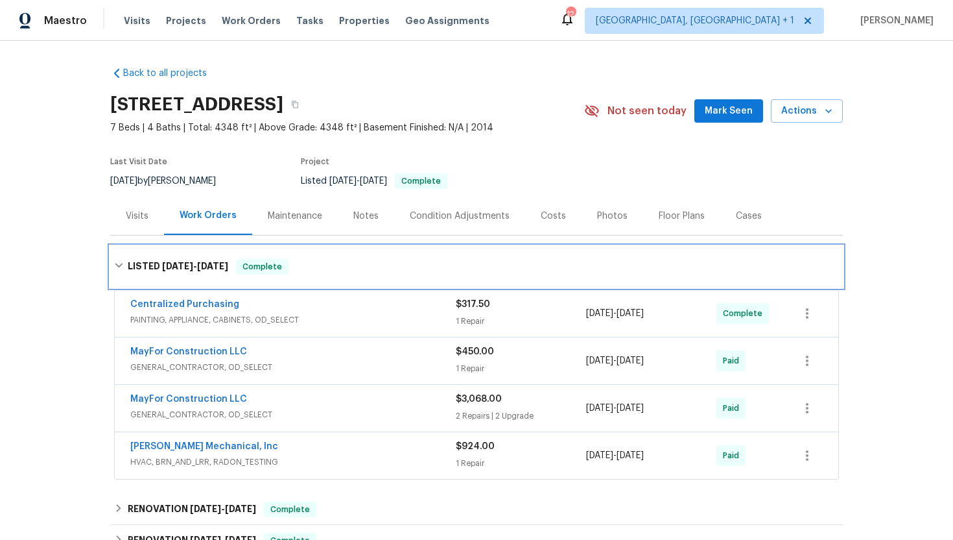
scroll to position [44, 0]
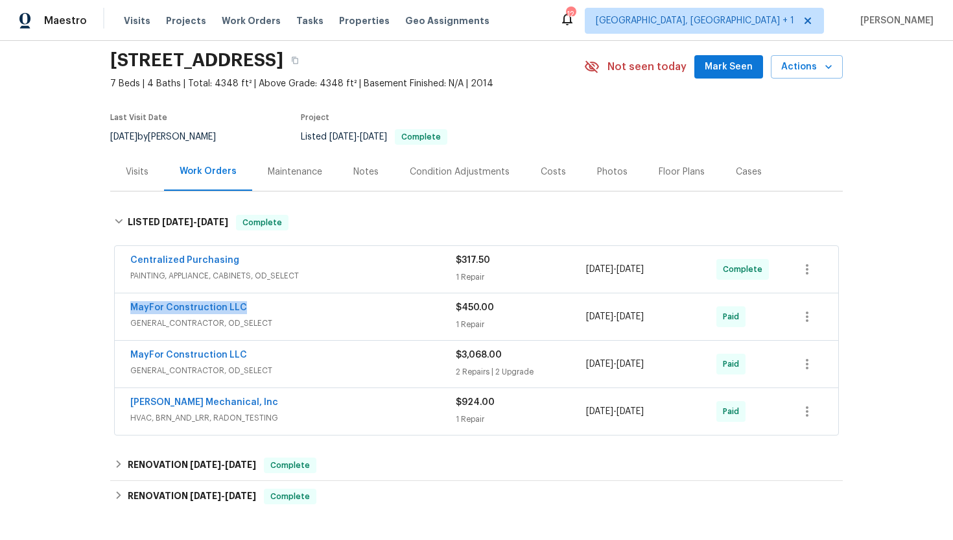
drag, startPoint x: 240, startPoint y: 305, endPoint x: 124, endPoint y: 303, distance: 116.1
click at [124, 303] on div "MayFor Construction LLC GENERAL_CONTRACTOR, OD_SELECT $450.00 1 Repair [DATE] -…" at bounding box center [477, 316] width 724 height 47
copy link "MayFor Construction LLC"
drag, startPoint x: 680, startPoint y: 319, endPoint x: 586, endPoint y: 319, distance: 94.0
click at [586, 319] on div "[DATE] - [DATE]" at bounding box center [651, 316] width 130 height 31
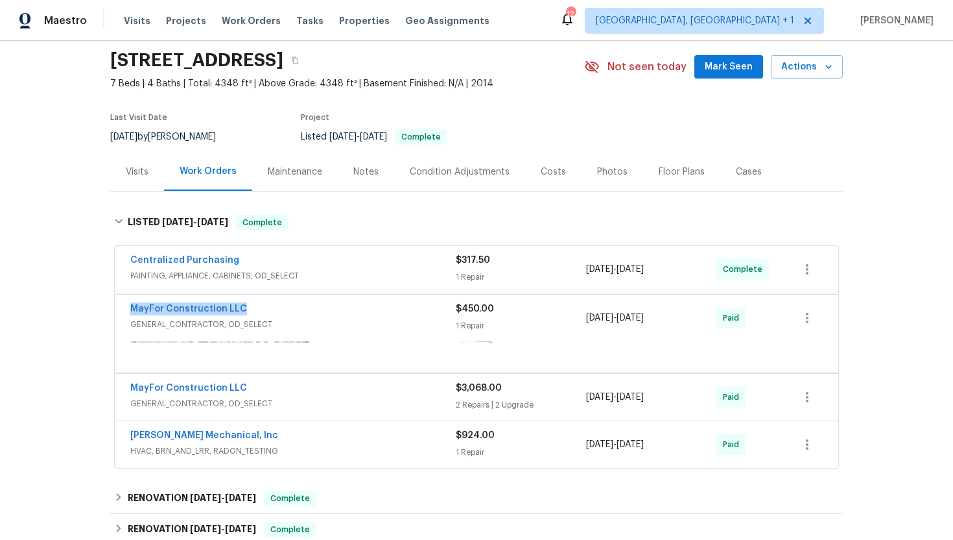
copy span "[DATE] - [DATE]"
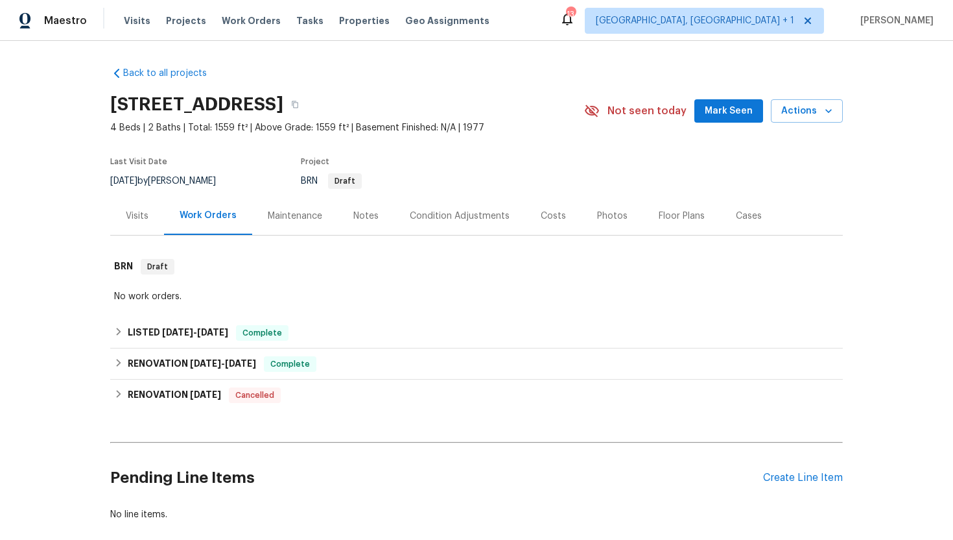
click at [142, 221] on div "Visits" at bounding box center [137, 215] width 23 height 13
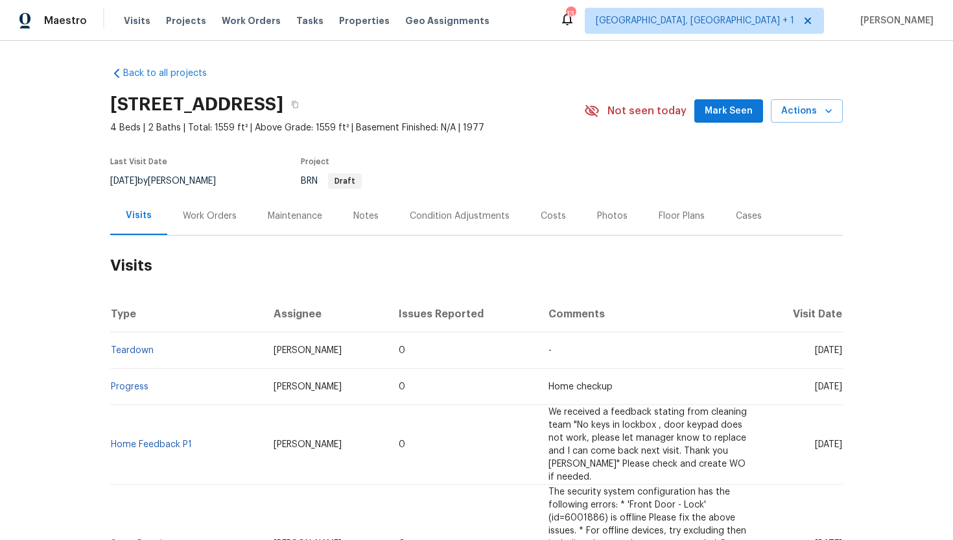
click at [221, 213] on div "Work Orders" at bounding box center [210, 215] width 54 height 13
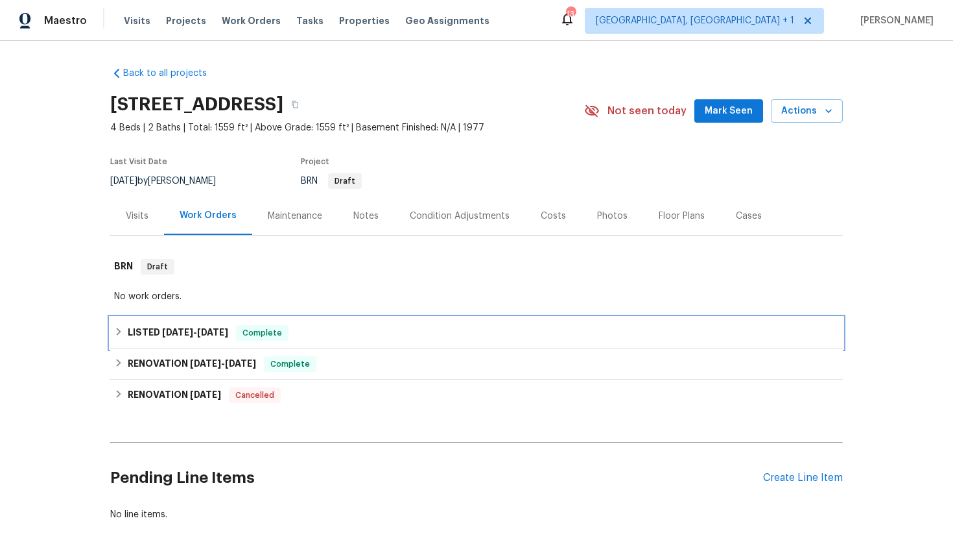
click at [243, 328] on div "Complete" at bounding box center [262, 333] width 53 height 16
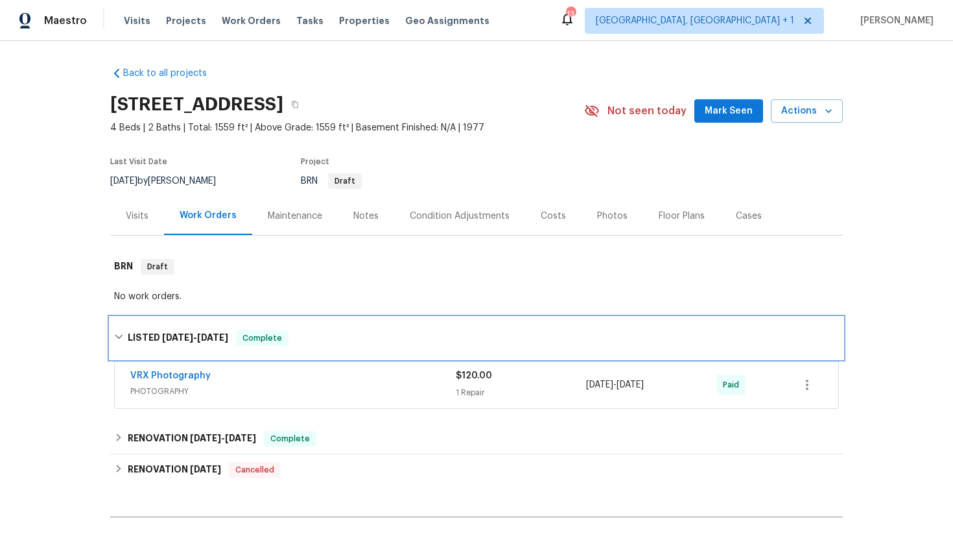
scroll to position [9, 0]
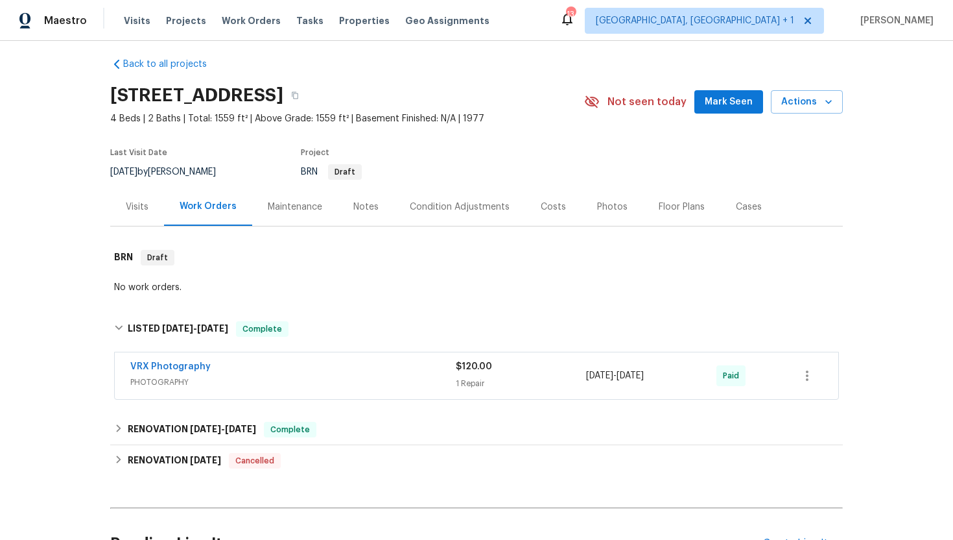
click at [150, 218] on div "Visits" at bounding box center [137, 206] width 54 height 38
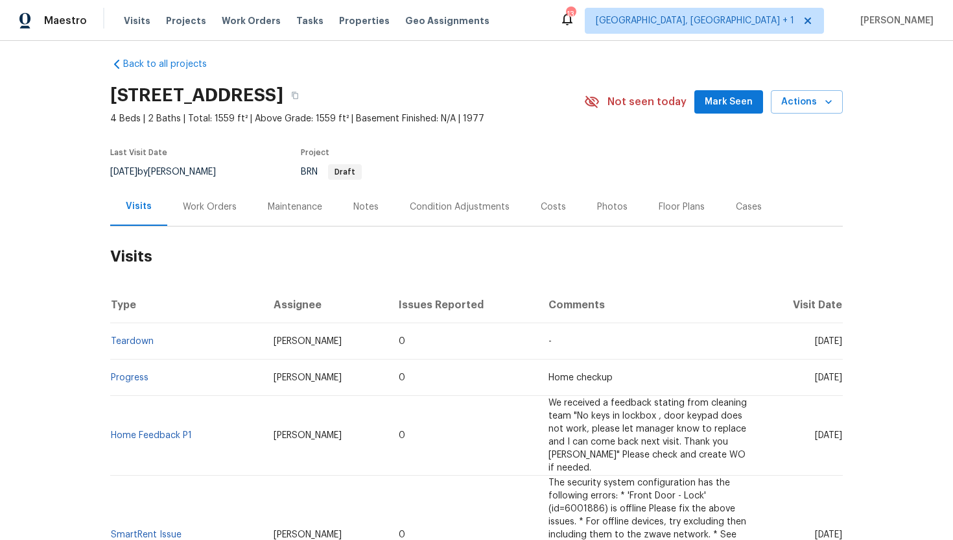
drag, startPoint x: 791, startPoint y: 343, endPoint x: 841, endPoint y: 347, distance: 50.1
click at [841, 347] on td "Wed, Aug 27 2025" at bounding box center [800, 341] width 85 height 36
copy span "Aug 27 2025"
click at [193, 200] on div "Work Orders" at bounding box center [210, 206] width 54 height 13
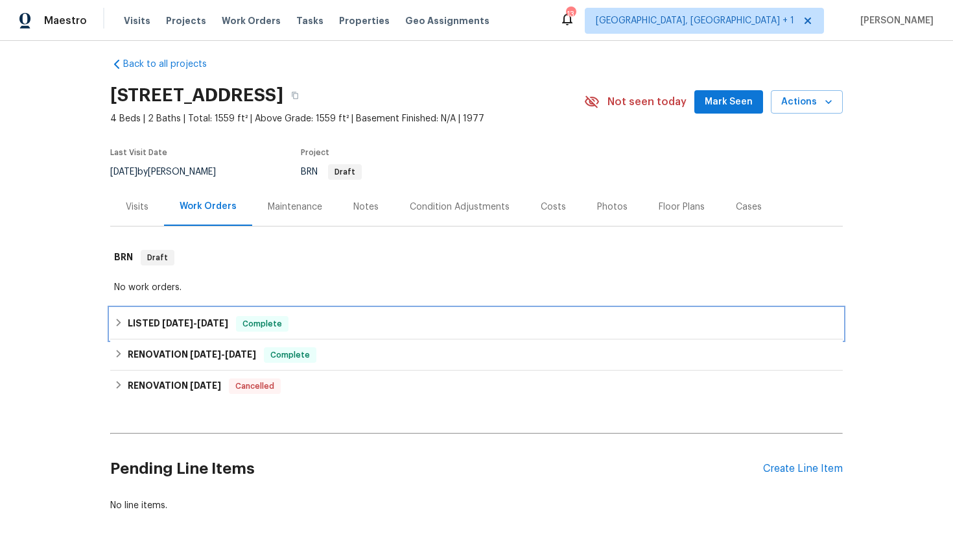
click at [228, 328] on h6 "LISTED 5/21/25 - 5/22/25" at bounding box center [178, 324] width 101 height 16
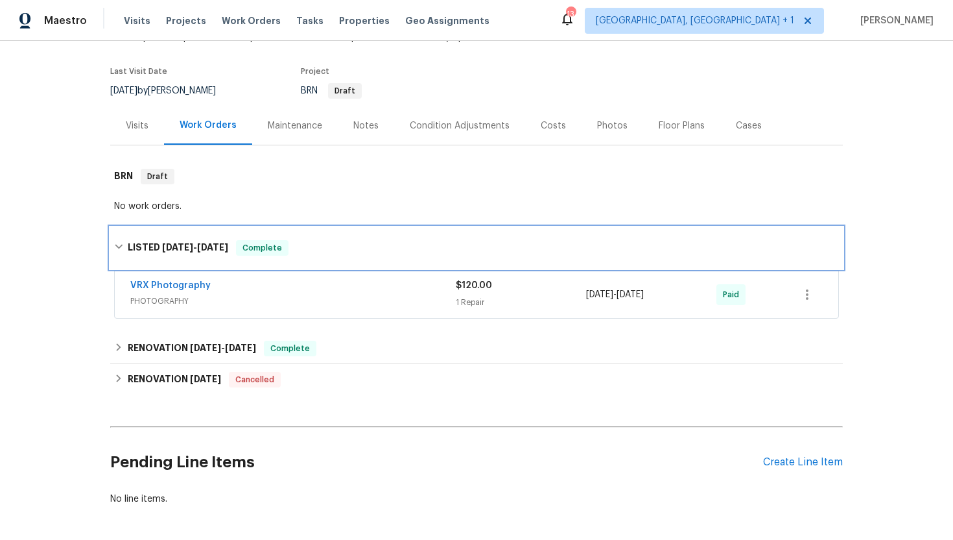
scroll to position [108, 0]
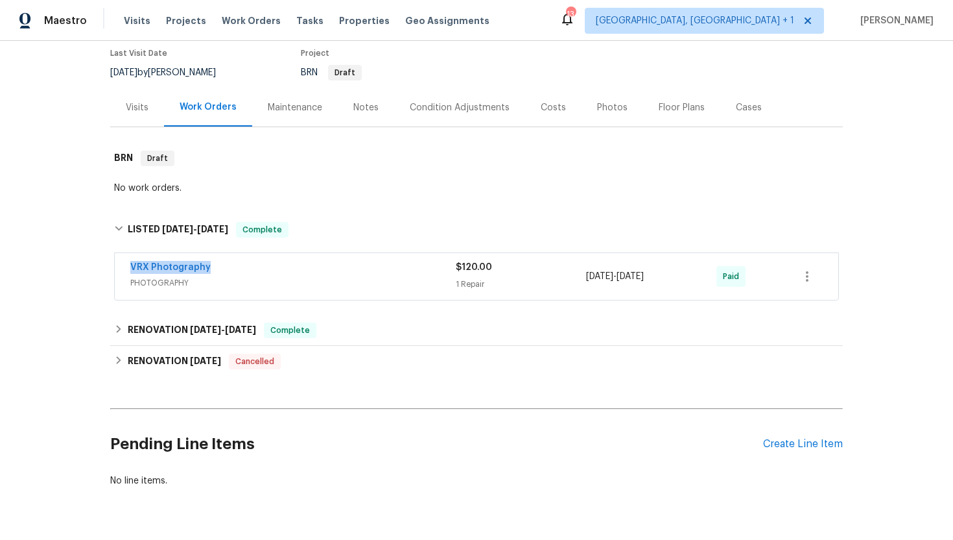
drag, startPoint x: 220, startPoint y: 267, endPoint x: 86, endPoint y: 265, distance: 133.6
click at [86, 265] on div "Back to all projects 920 E Garnet Ave, Mesa, AZ 85204 4 Beds | 2 Baths | Total:…" at bounding box center [476, 290] width 953 height 499
copy link "VRX Photography"
drag, startPoint x: 690, startPoint y: 276, endPoint x: 582, endPoint y: 280, distance: 108.4
click at [582, 280] on div "VRX Photography PHOTOGRAPHY $120.00 1 Repair 5/21/2025 - 5/22/2025 Paid" at bounding box center [461, 276] width 662 height 31
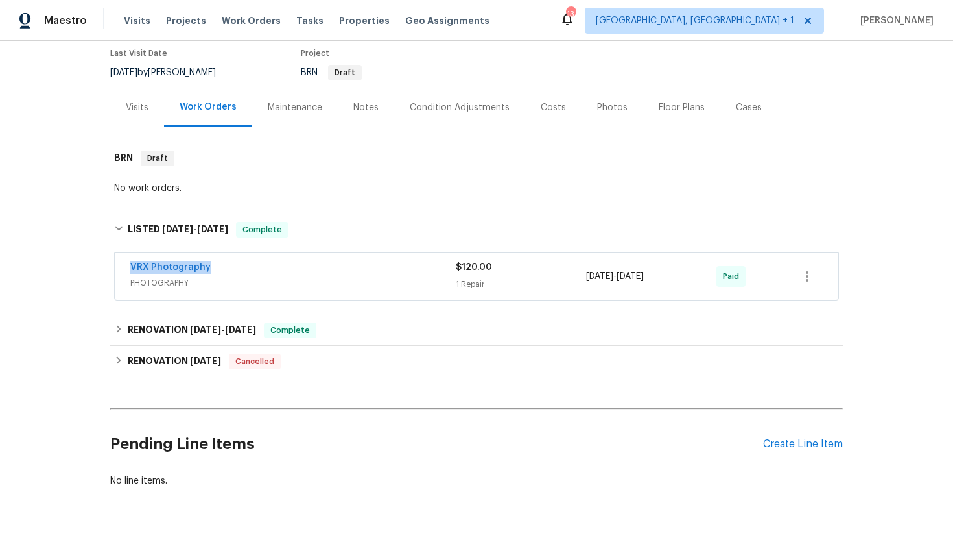
copy div "5/21/2025 - 5/22/2025"
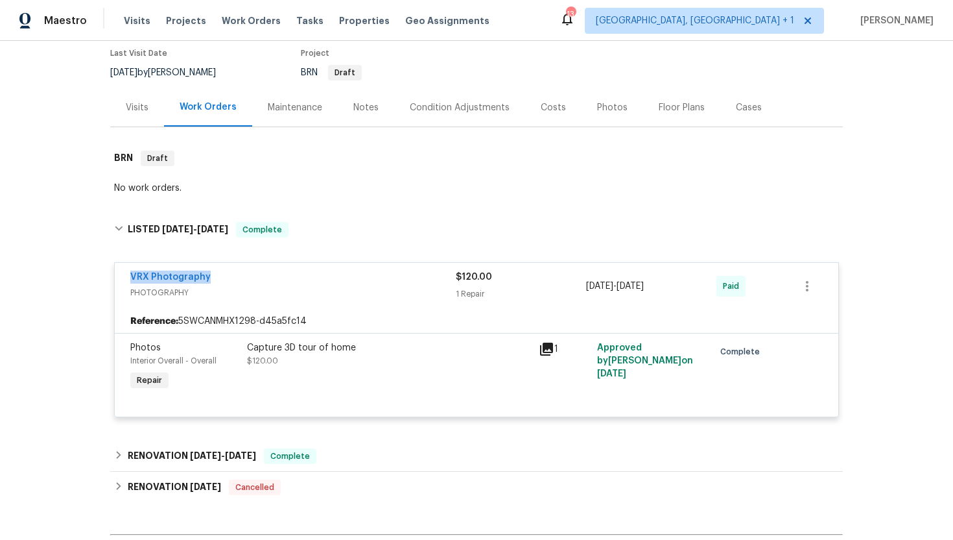
scroll to position [158, 0]
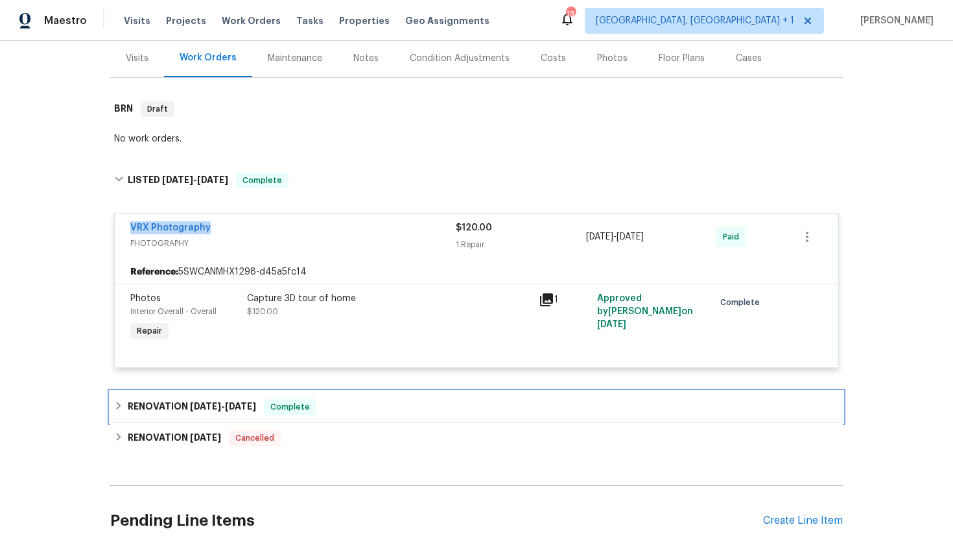
click at [264, 407] on div "RENOVATION 5/6/25 - 5/23/25 Complete" at bounding box center [476, 407] width 725 height 16
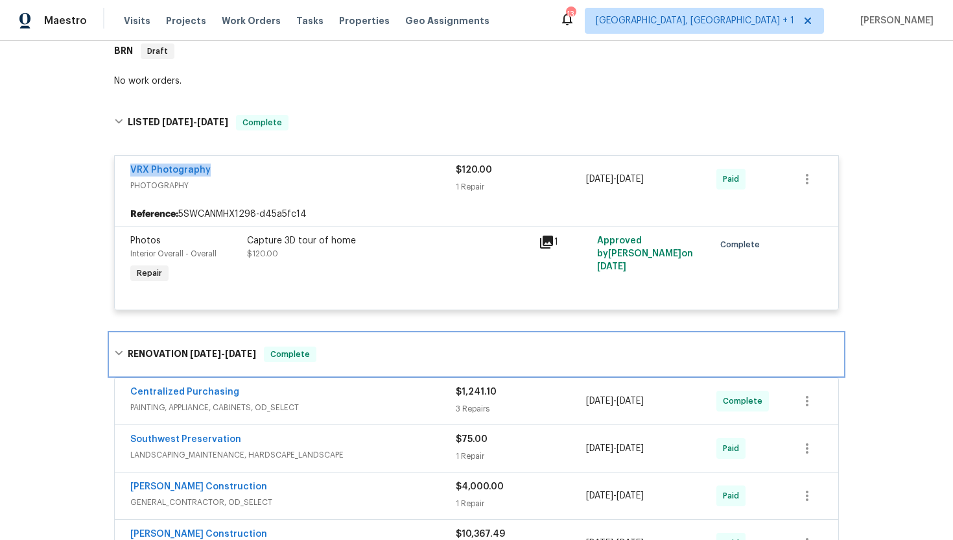
scroll to position [19, 0]
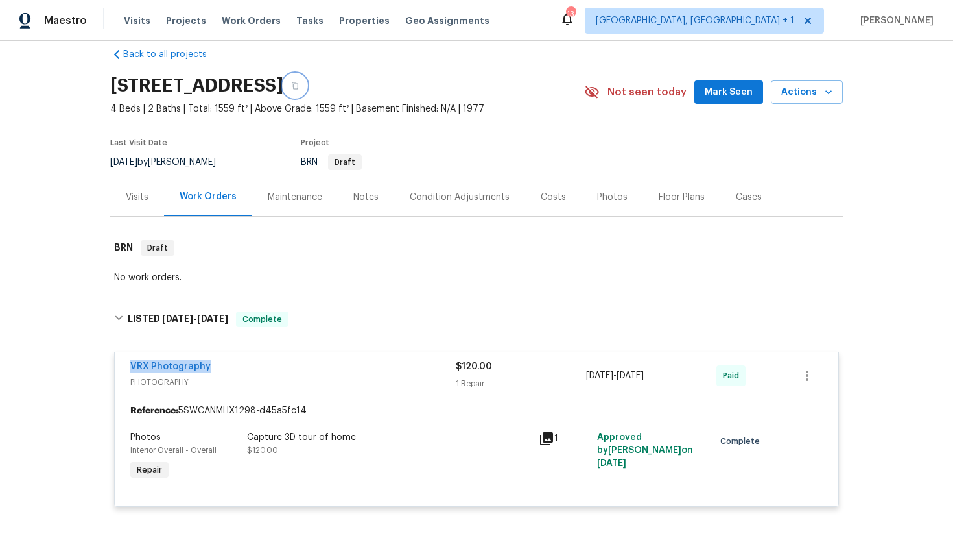
click at [307, 89] on button "button" at bounding box center [294, 85] width 23 height 23
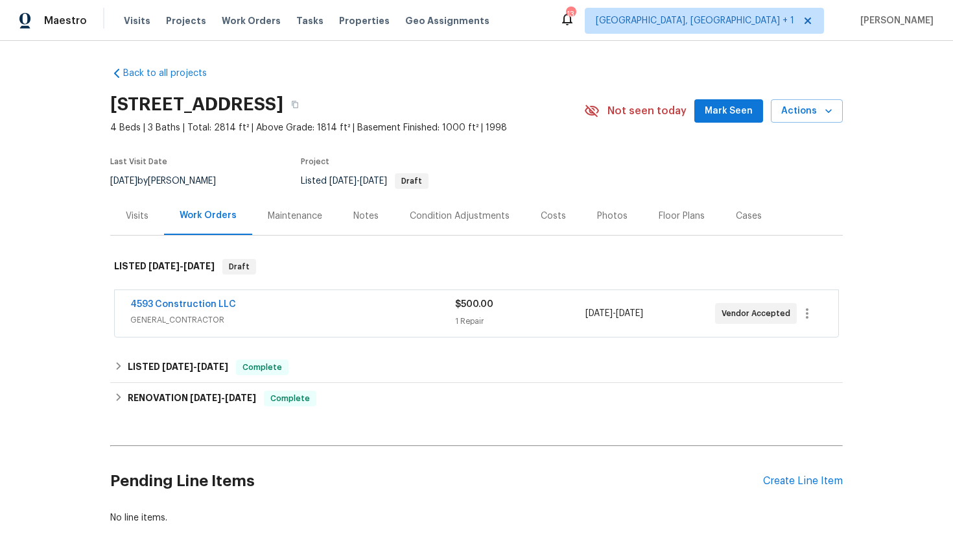
click at [291, 307] on div "4593 Construction LLC" at bounding box center [292, 306] width 325 height 16
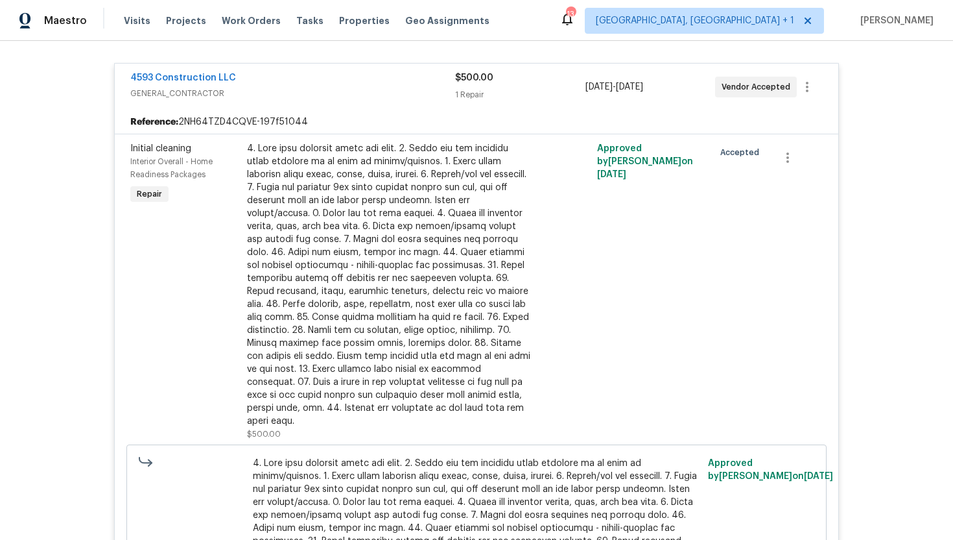
scroll to position [235, 0]
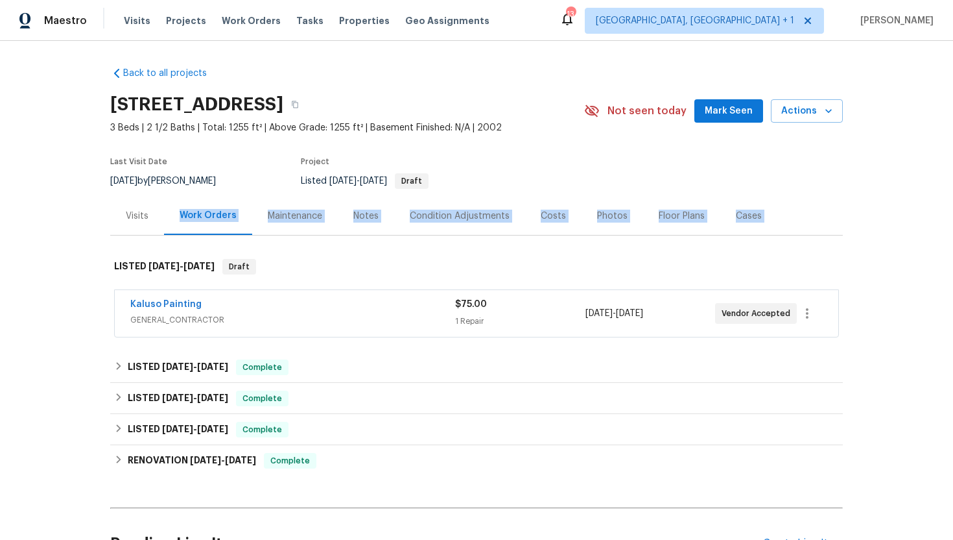
drag, startPoint x: 151, startPoint y: 233, endPoint x: 187, endPoint y: 282, distance: 60.7
click at [188, 283] on div "Back to all projects 2238 N Harvest Moon Dr, Saratoga Springs, UT 84045 3 Beds …" at bounding box center [476, 326] width 733 height 540
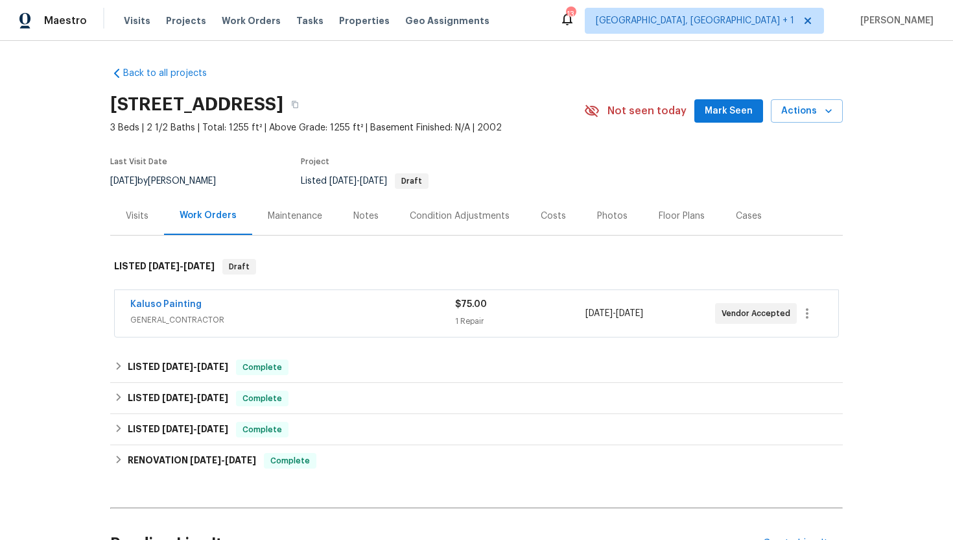
click at [231, 313] on div "Kaluso Painting" at bounding box center [292, 306] width 325 height 16
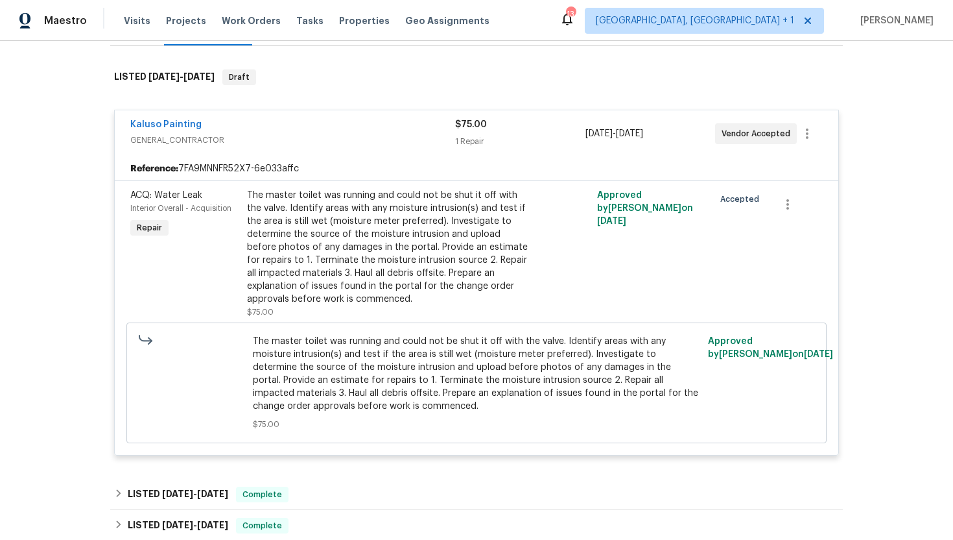
scroll to position [129, 0]
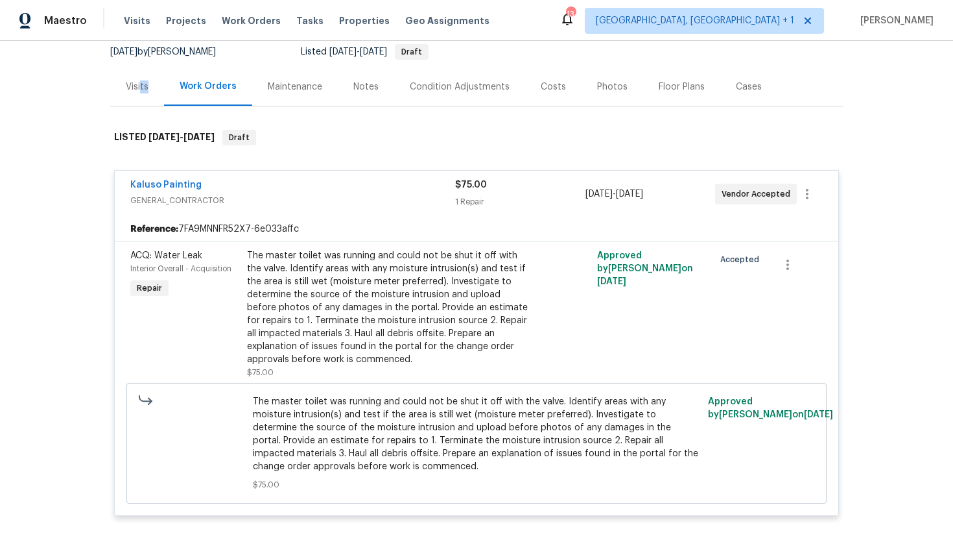
click at [141, 106] on div "Visits" at bounding box center [137, 86] width 54 height 38
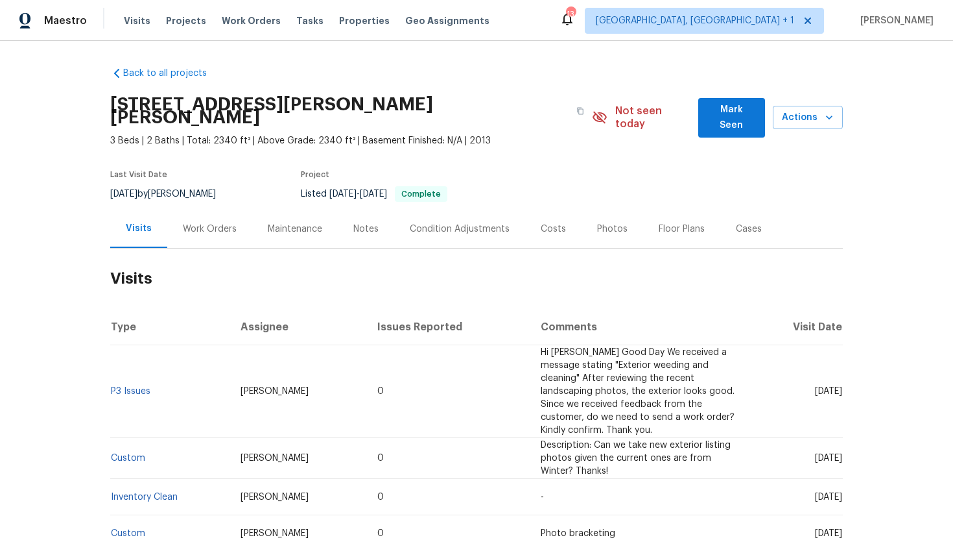
click at [815, 387] on span "[DATE]" at bounding box center [828, 391] width 27 height 9
drag, startPoint x: 790, startPoint y: 380, endPoint x: 842, endPoint y: 385, distance: 52.8
click at [842, 386] on td "[DATE]" at bounding box center [796, 391] width 93 height 93
copy span "[DATE]"
click at [213, 222] on div "Work Orders" at bounding box center [210, 228] width 54 height 13
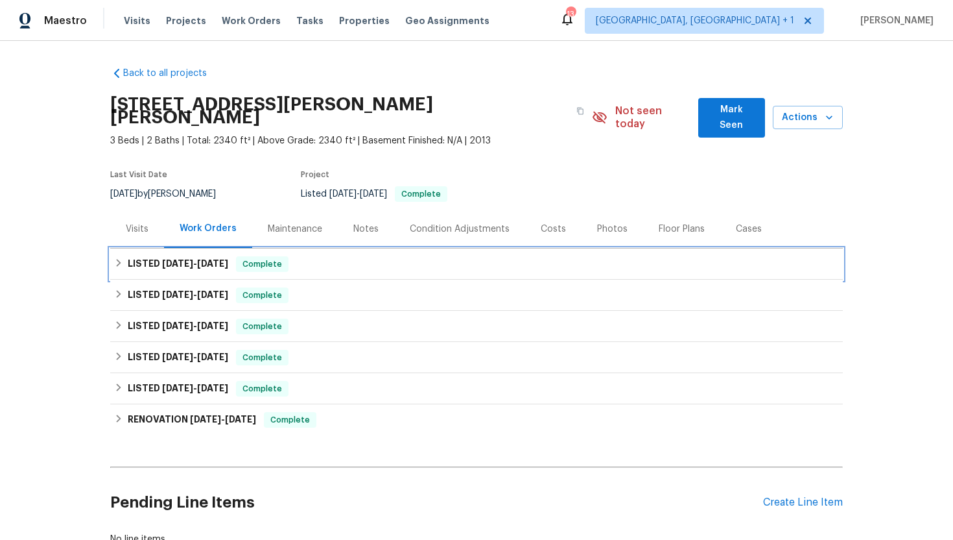
click at [228, 256] on h6 "LISTED 8/27/25 - 8/29/25" at bounding box center [178, 264] width 101 height 16
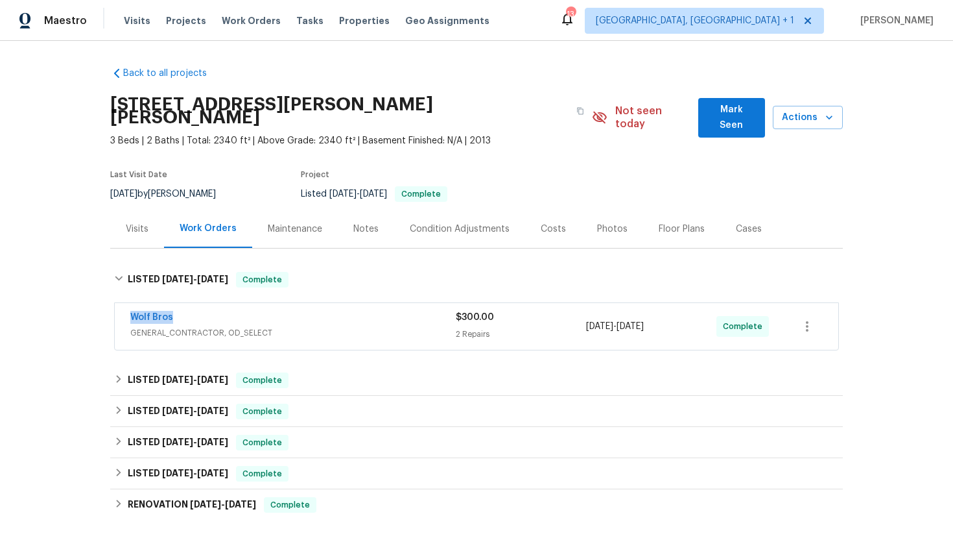
drag, startPoint x: 219, startPoint y: 300, endPoint x: 97, endPoint y: 301, distance: 121.9
click at [97, 301] on div "Back to all projects 4753 Brenton Dr, Fort Collins, CO 80524 3 Beds | 2 Baths |…" at bounding box center [476, 290] width 953 height 499
copy link "Wolf Bros"
drag, startPoint x: 681, startPoint y: 315, endPoint x: 573, endPoint y: 315, distance: 107.7
click at [573, 315] on div "Wolf Bros GENERAL_CONTRACTOR, OD_SELECT $300.00 2 Repairs 8/27/2025 - 8/29/2025…" at bounding box center [461, 326] width 662 height 31
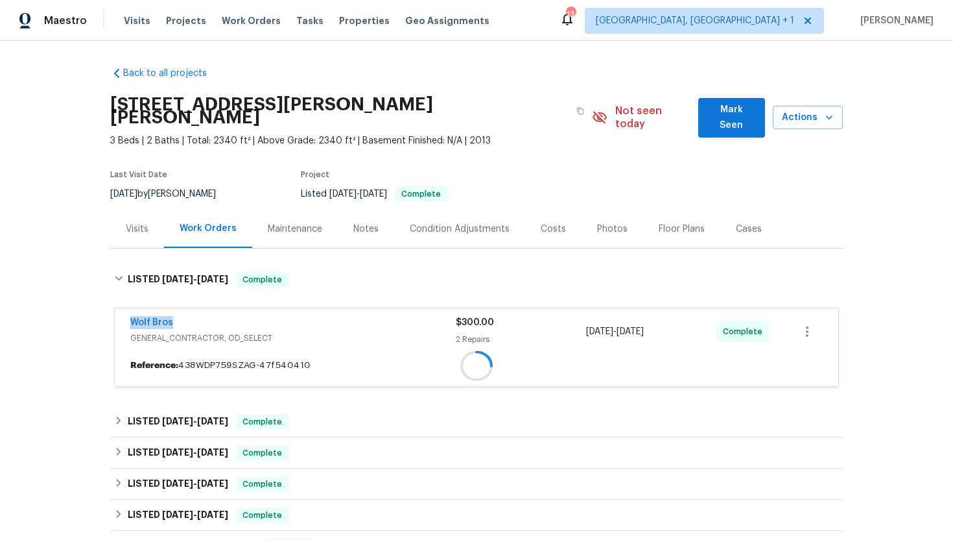
copy div "8/27/2025 - 8/29/2025"
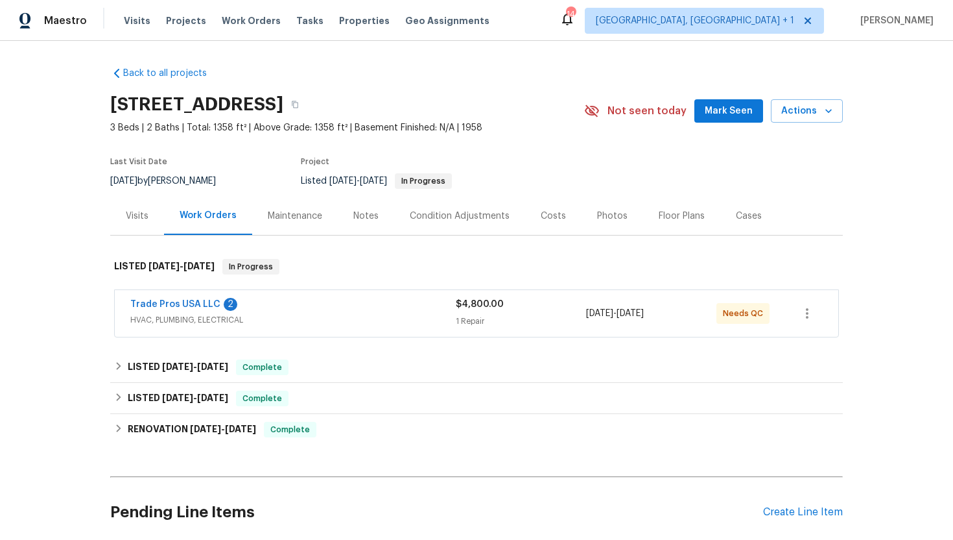
click at [280, 321] on span "HVAC, PLUMBING, ELECTRICAL" at bounding box center [293, 319] width 326 height 13
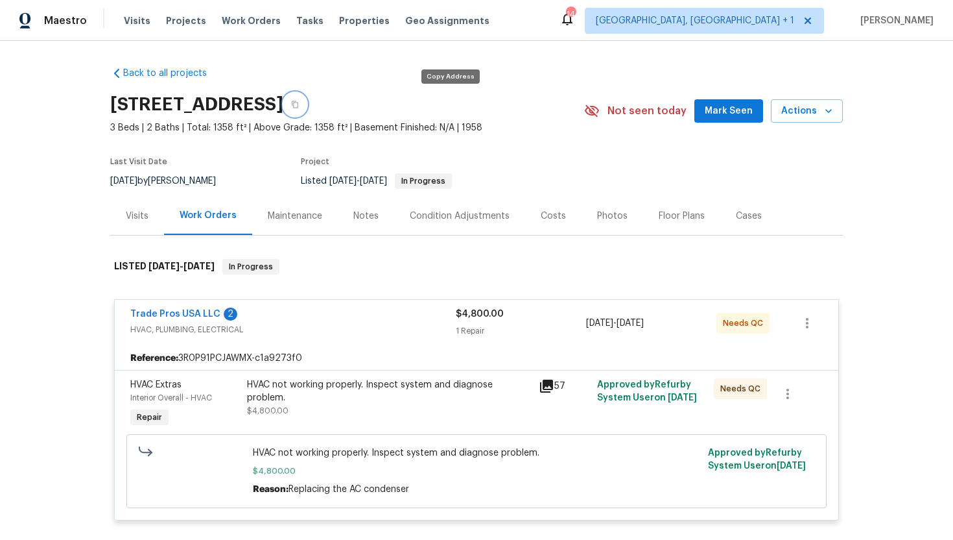
click at [299, 108] on icon "button" at bounding box center [295, 105] width 8 height 8
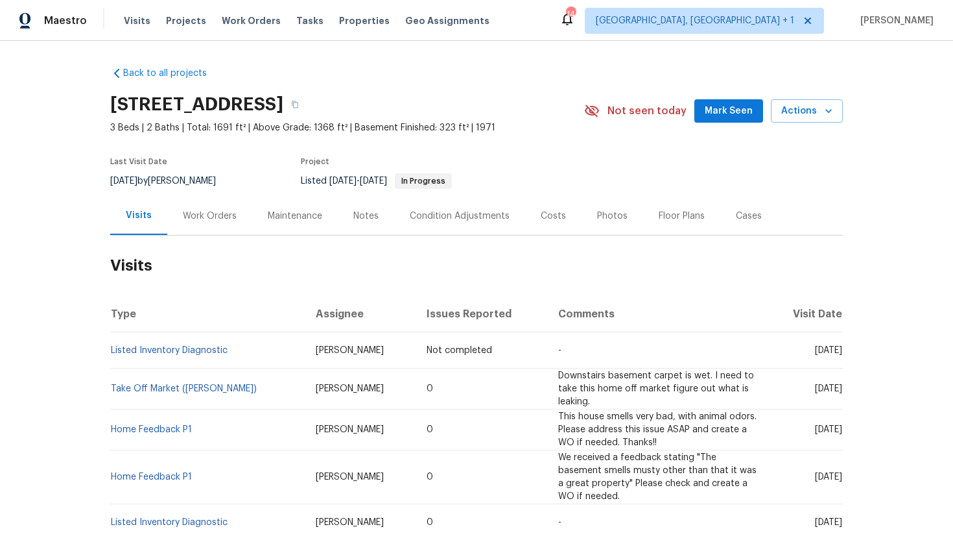
drag, startPoint x: 787, startPoint y: 385, endPoint x: 841, endPoint y: 392, distance: 53.7
click at [841, 392] on span "[DATE]" at bounding box center [828, 388] width 27 height 9
copy span "[DATE]"
click at [210, 220] on div "Work Orders" at bounding box center [210, 215] width 54 height 13
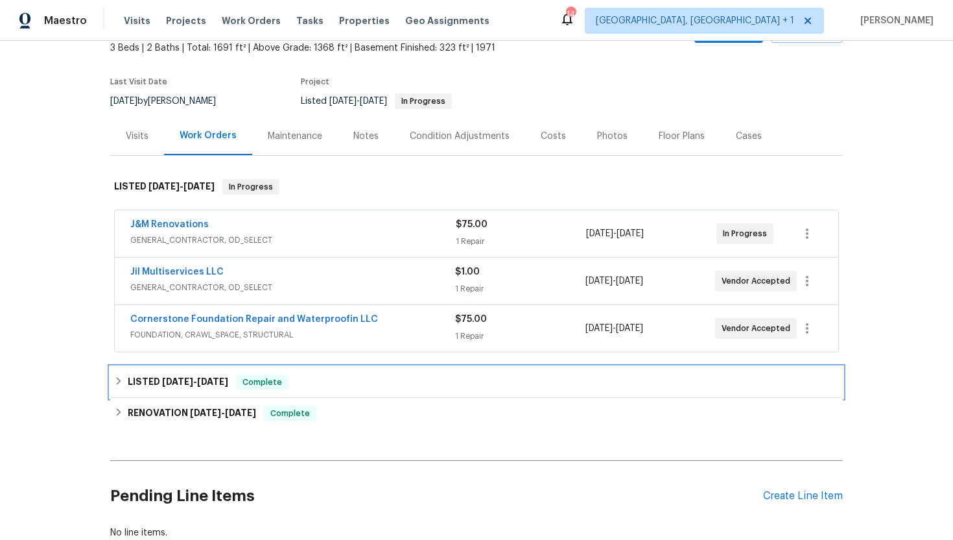
click at [245, 381] on span "Complete" at bounding box center [262, 382] width 50 height 13
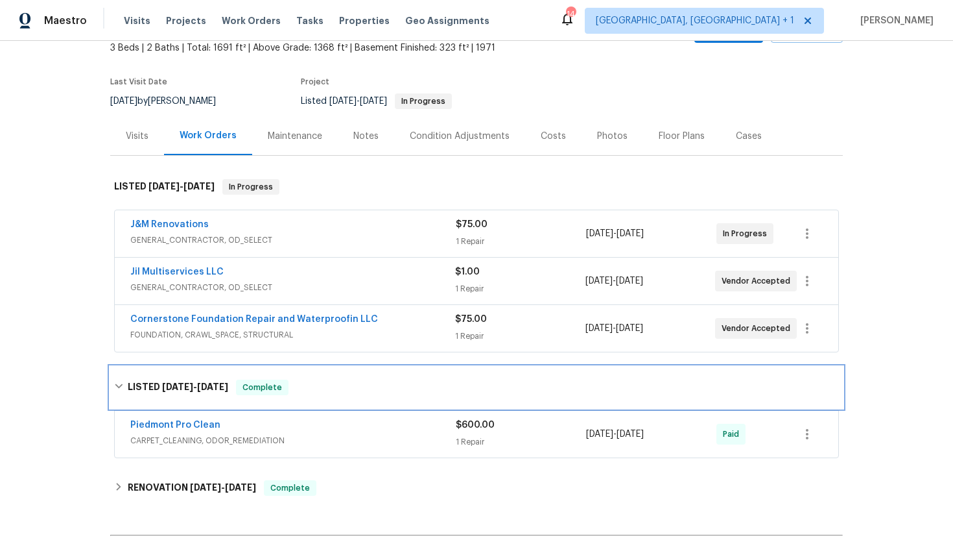
scroll to position [155, 0]
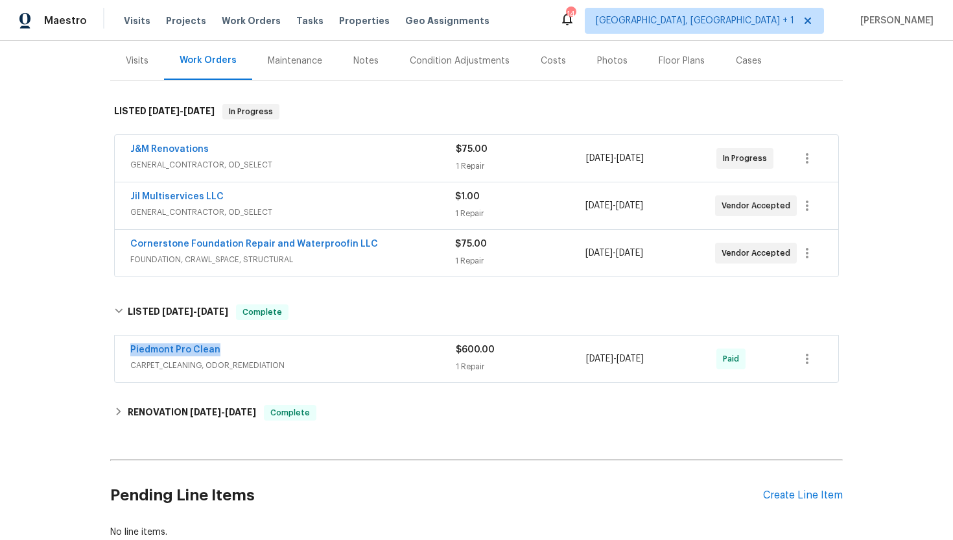
drag, startPoint x: 224, startPoint y: 352, endPoint x: 123, endPoint y: 352, distance: 101.2
click at [122, 352] on div "Piedmont Pro Clean CARPET_CLEANING, ODOR_REMEDIATION $600.00 1 Repair 8/12/2025…" at bounding box center [477, 358] width 724 height 47
copy link "Piedmont Pro Clean"
drag, startPoint x: 691, startPoint y: 357, endPoint x: 578, endPoint y: 356, distance: 112.9
click at [578, 356] on div "Piedmont Pro Clean CARPET_CLEANING, ODOR_REMEDIATION $600.00 1 Repair 8/12/2025…" at bounding box center [461, 358] width 662 height 31
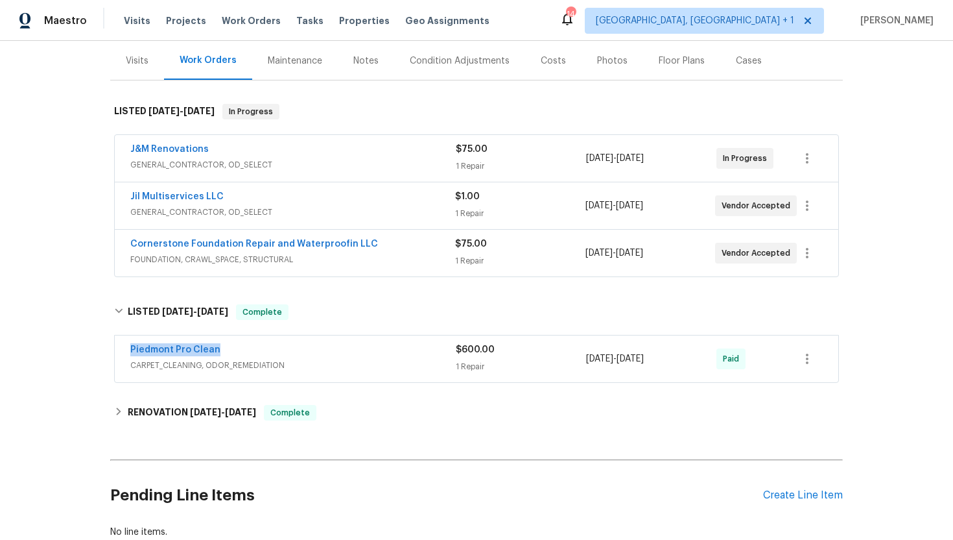
copy div "1 Repair 8/12/2025 - 8/15/2025"
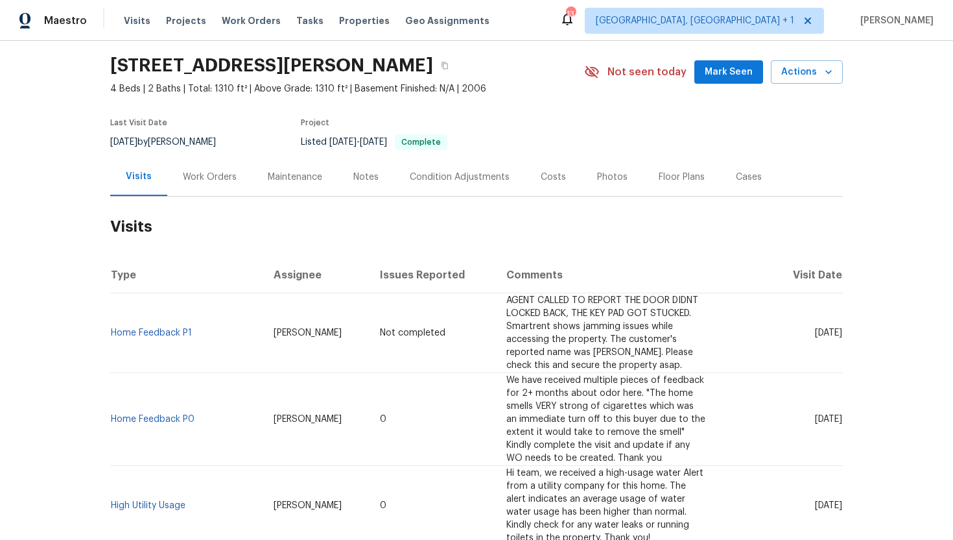
scroll to position [46, 0]
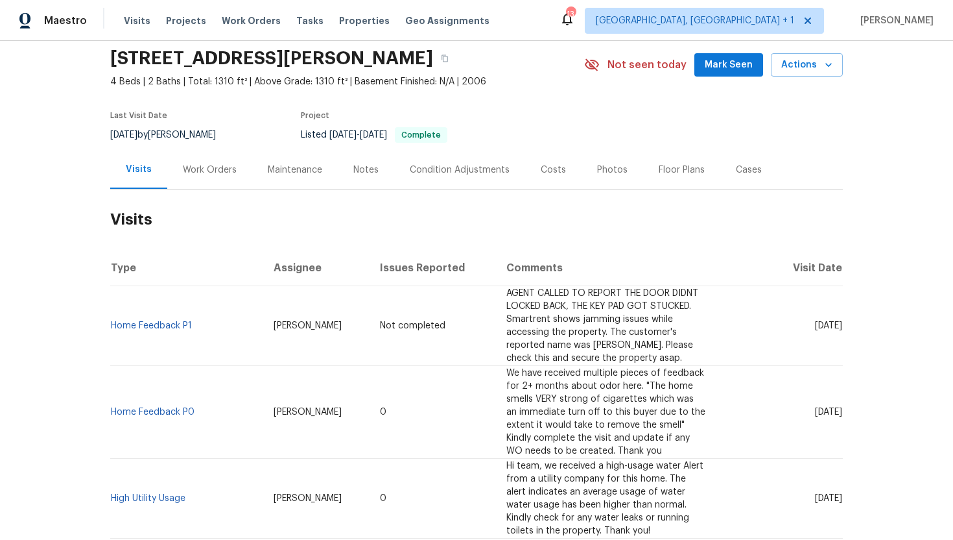
click at [216, 176] on div "Work Orders" at bounding box center [209, 169] width 85 height 38
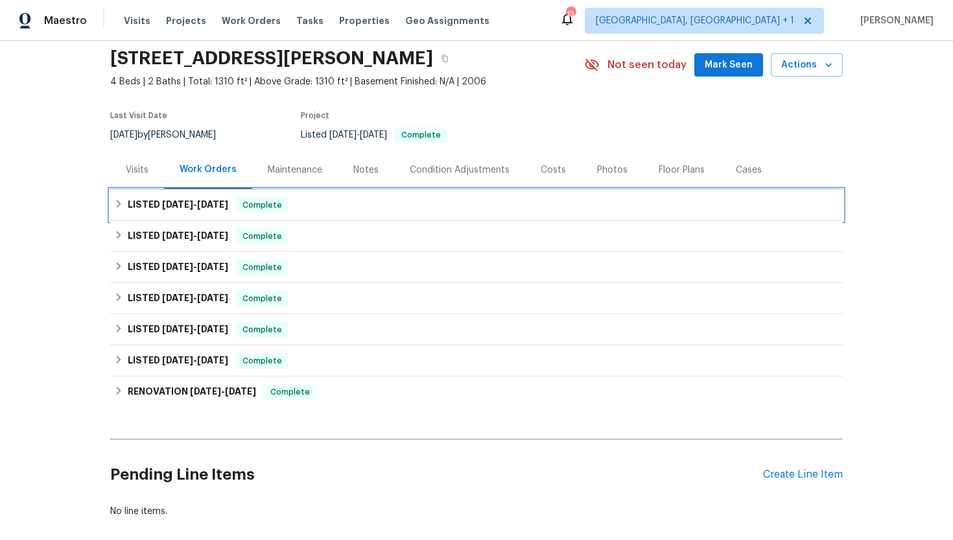
click at [227, 202] on span "8/26/25" at bounding box center [212, 204] width 31 height 9
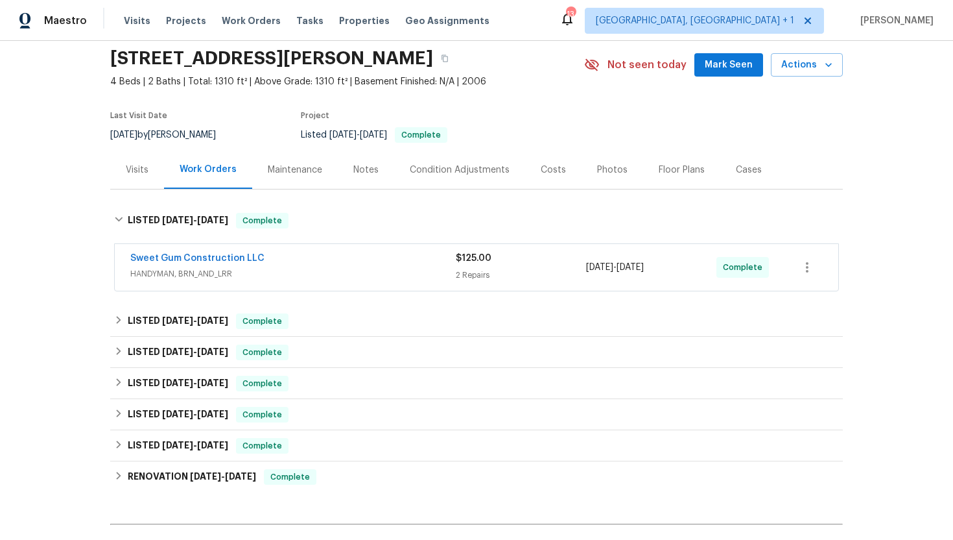
click at [288, 285] on div "Sweet Gum Construction LLC HANDYMAN, BRN_AND_LRR $125.00 2 Repairs 8/26/2025 - …" at bounding box center [477, 267] width 724 height 47
click at [278, 276] on span "HANDYMAN, BRN_AND_LRR" at bounding box center [293, 273] width 326 height 13
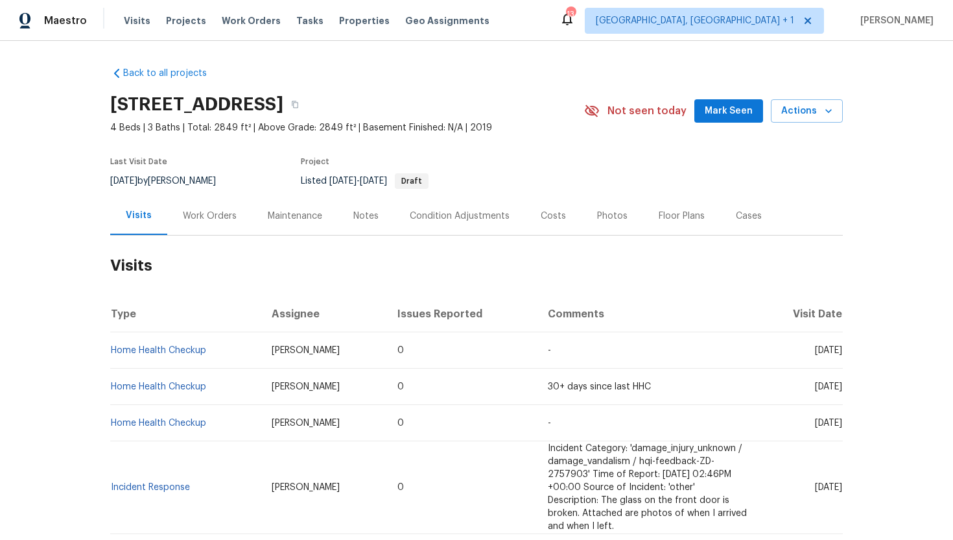
drag, startPoint x: 789, startPoint y: 352, endPoint x: 841, endPoint y: 355, distance: 52.0
click at [841, 355] on td "Wed, Aug 20 2025" at bounding box center [800, 350] width 86 height 36
copy span "Aug 20 2025"
click at [201, 188] on div "8/21/2025 by Luis Chavez" at bounding box center [170, 181] width 121 height 16
click at [206, 224] on div "Work Orders" at bounding box center [209, 216] width 85 height 38
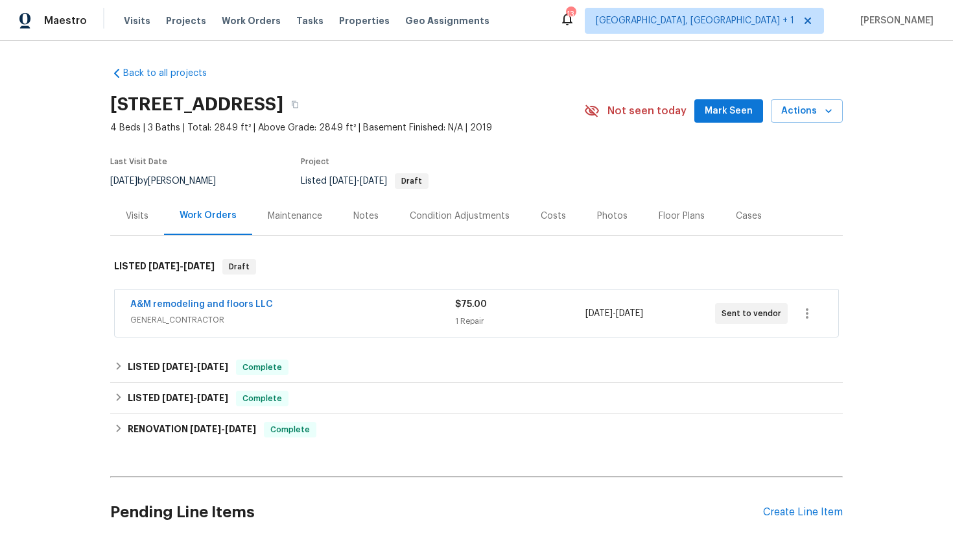
click at [259, 328] on div "A&M remodeling and floors LLC GENERAL_CONTRACTOR" at bounding box center [292, 313] width 325 height 31
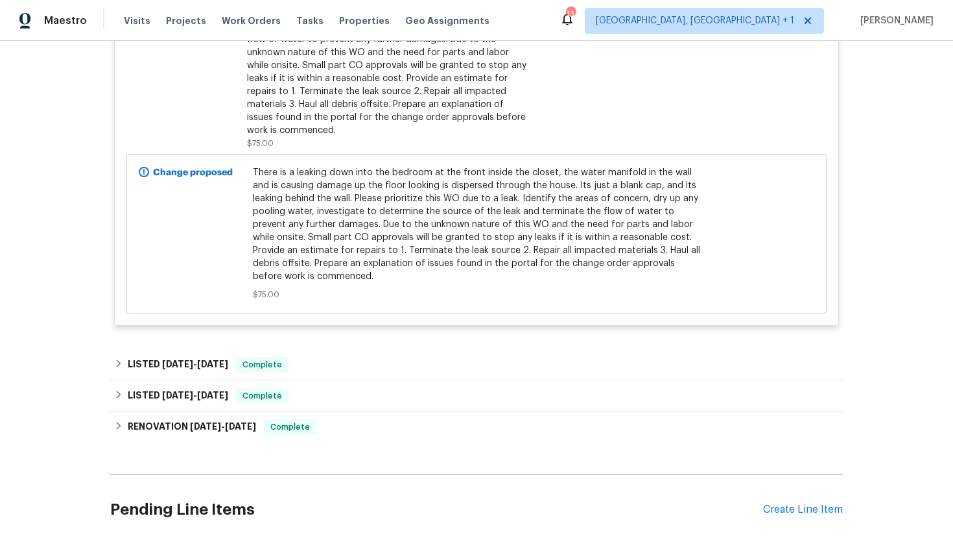
scroll to position [447, 0]
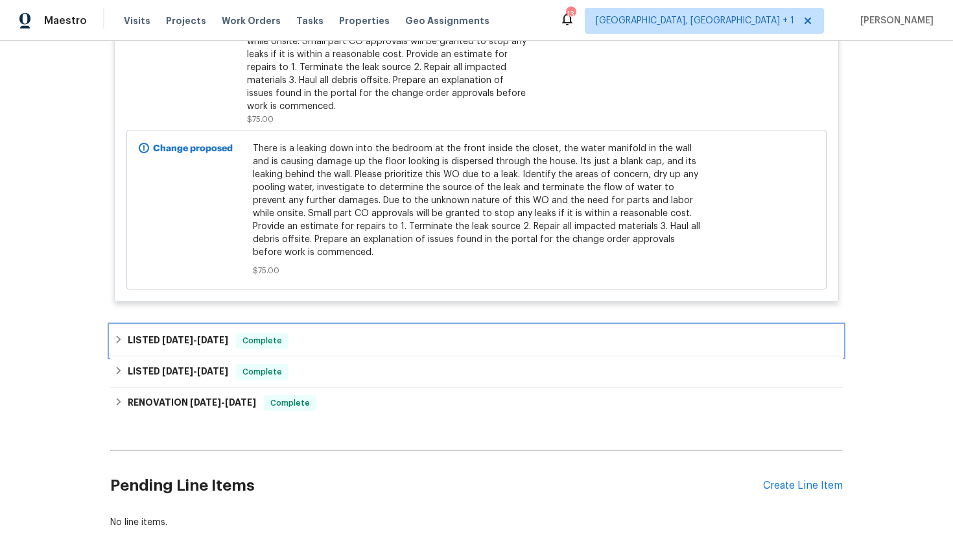
click at [257, 334] on span "Complete" at bounding box center [262, 340] width 50 height 13
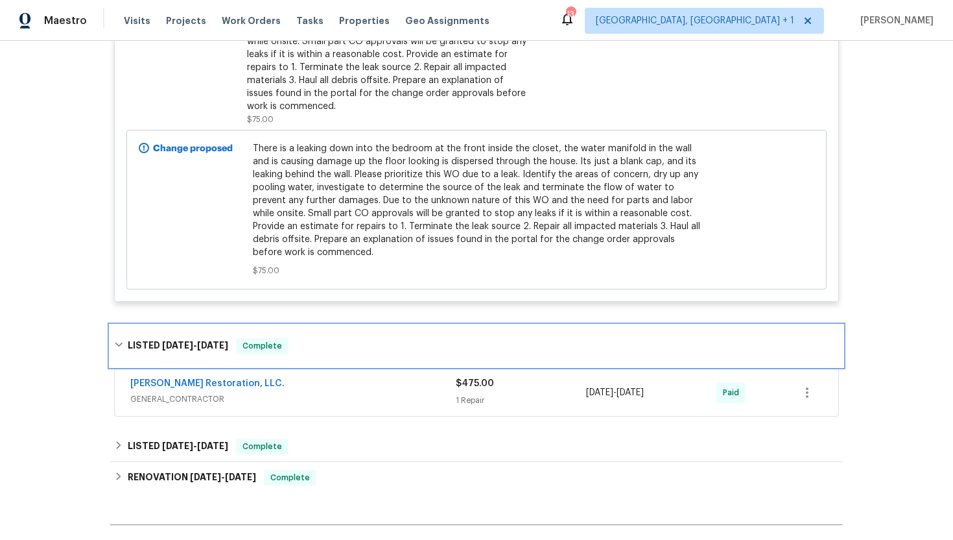
scroll to position [479, 0]
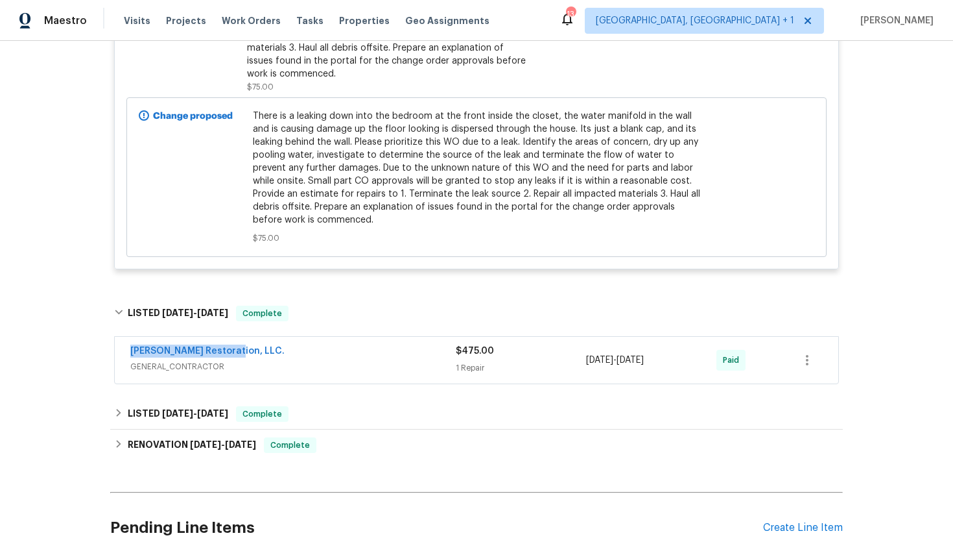
drag, startPoint x: 235, startPoint y: 339, endPoint x: 127, endPoint y: 339, distance: 107.7
click at [127, 339] on div "Nash Restoration, LLC. GENERAL_CONTRACTOR $475.00 1 Repair 2/14/2025 - 2/18/202…" at bounding box center [477, 360] width 724 height 47
copy link "Nash Restoration, LLC."
drag, startPoint x: 687, startPoint y: 346, endPoint x: 580, endPoint y: 349, distance: 107.0
click at [580, 349] on div "Nash Restoration, LLC. GENERAL_CONTRACTOR $475.00 1 Repair 2/14/2025 - 2/18/202…" at bounding box center [461, 359] width 662 height 31
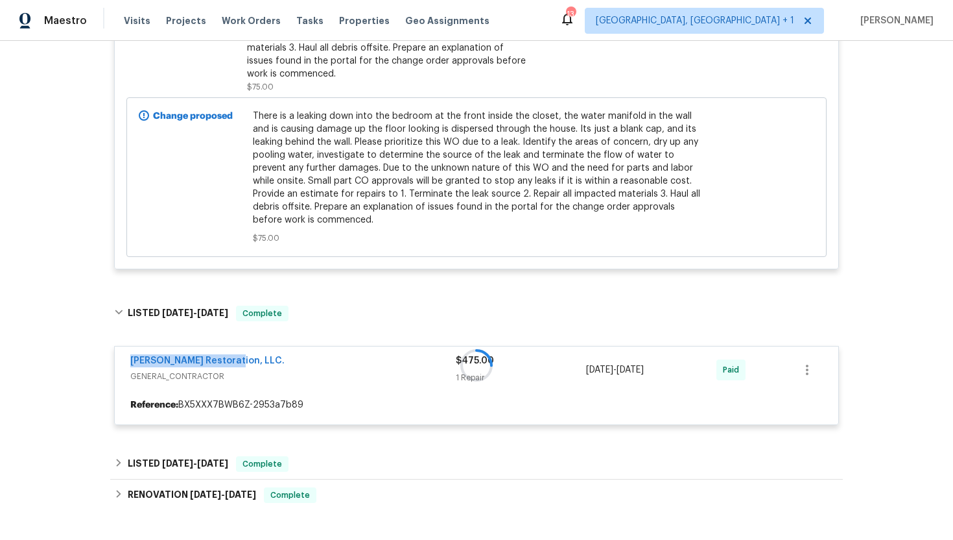
copy div "2/14/2025 - 2/18/2025"
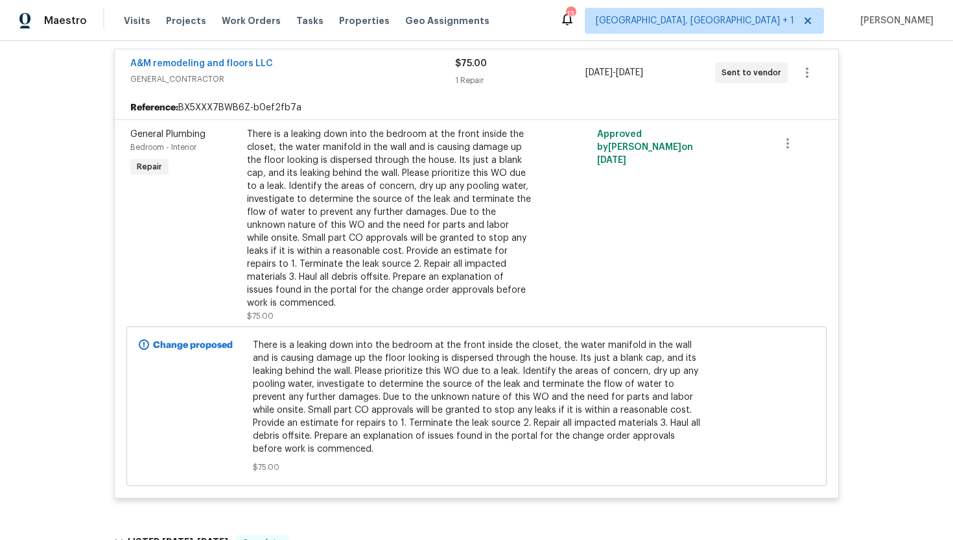
scroll to position [108, 0]
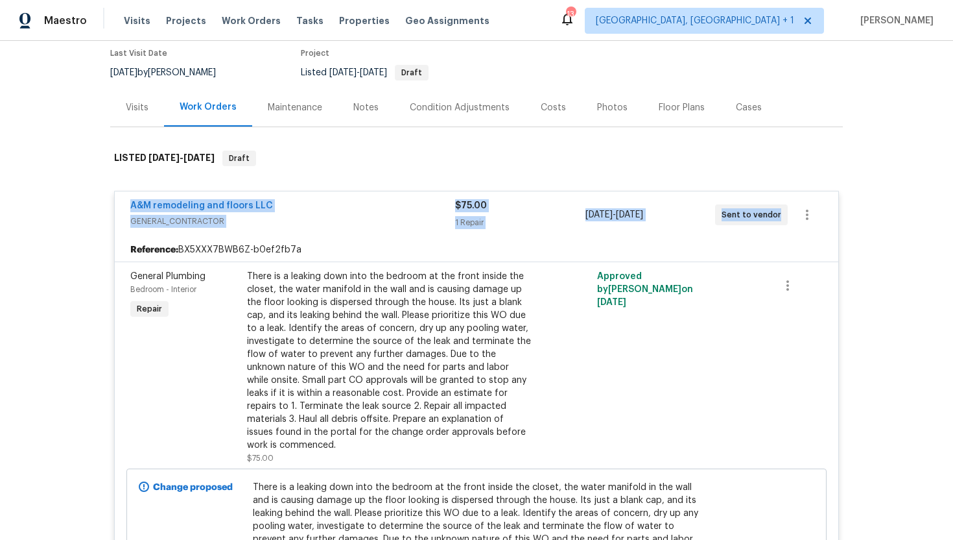
drag, startPoint x: 778, startPoint y: 217, endPoint x: 118, endPoint y: 201, distance: 660.4
click at [118, 201] on div "A&M remodeling and floors LLC GENERAL_CONTRACTOR $75.00 1 Repair 9/1/2025 - 9/3…" at bounding box center [477, 214] width 724 height 47
copy div "A&M remodeling and floors LLC GENERAL_CONTRACTOR $75.00 1 Repair 9/1/2025 - 9/3…"
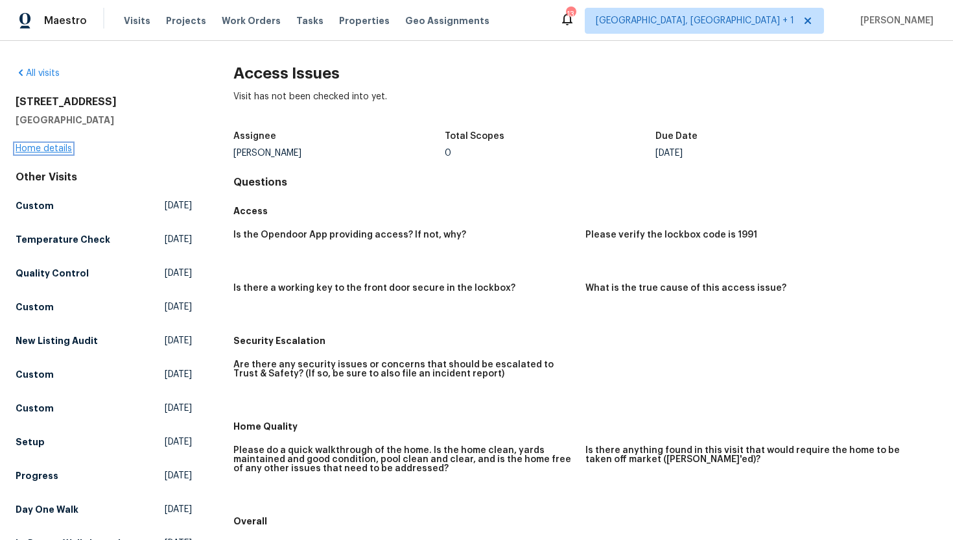
click at [38, 149] on link "Home details" at bounding box center [44, 148] width 56 height 9
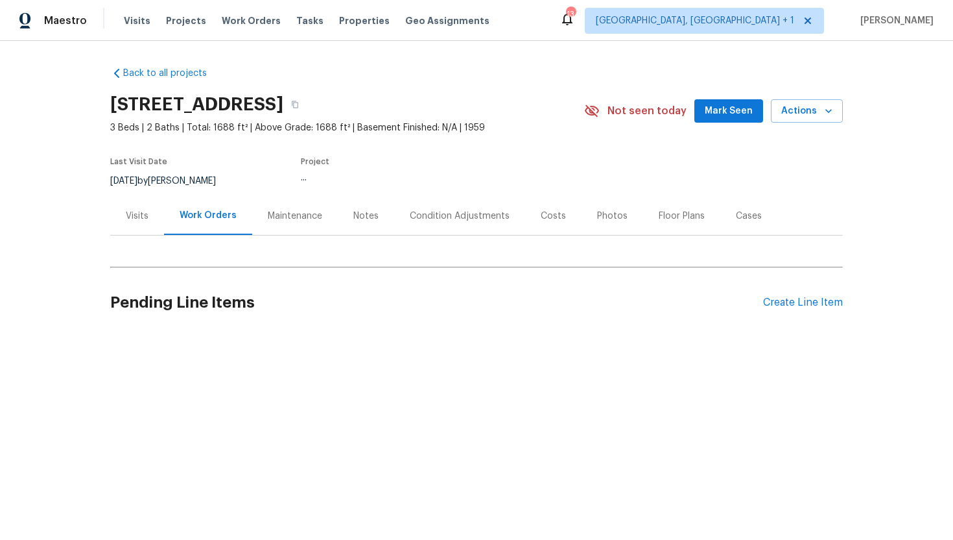
click at [143, 211] on div "Visits" at bounding box center [137, 215] width 23 height 13
